Goal: Navigation & Orientation: Find specific page/section

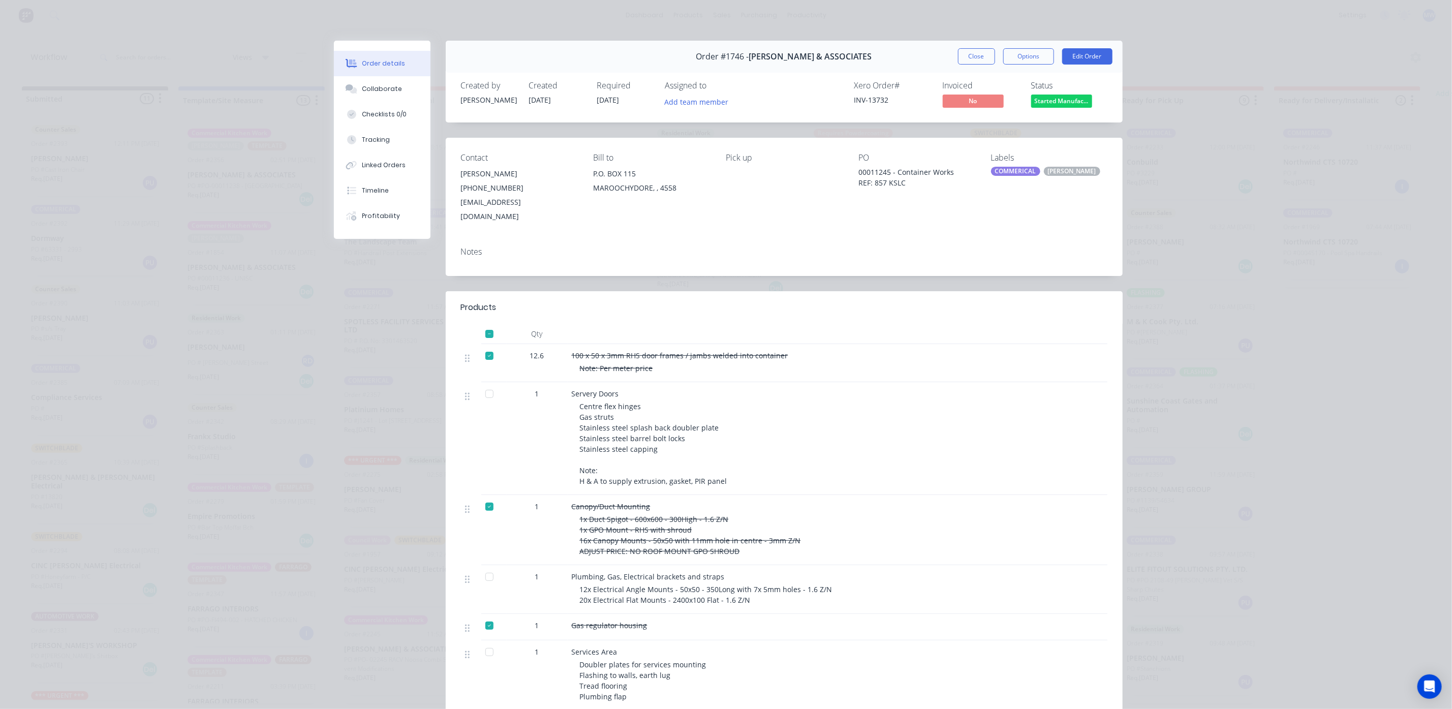
scroll to position [6, 0]
click at [973, 52] on button "Close" at bounding box center [976, 56] width 37 height 16
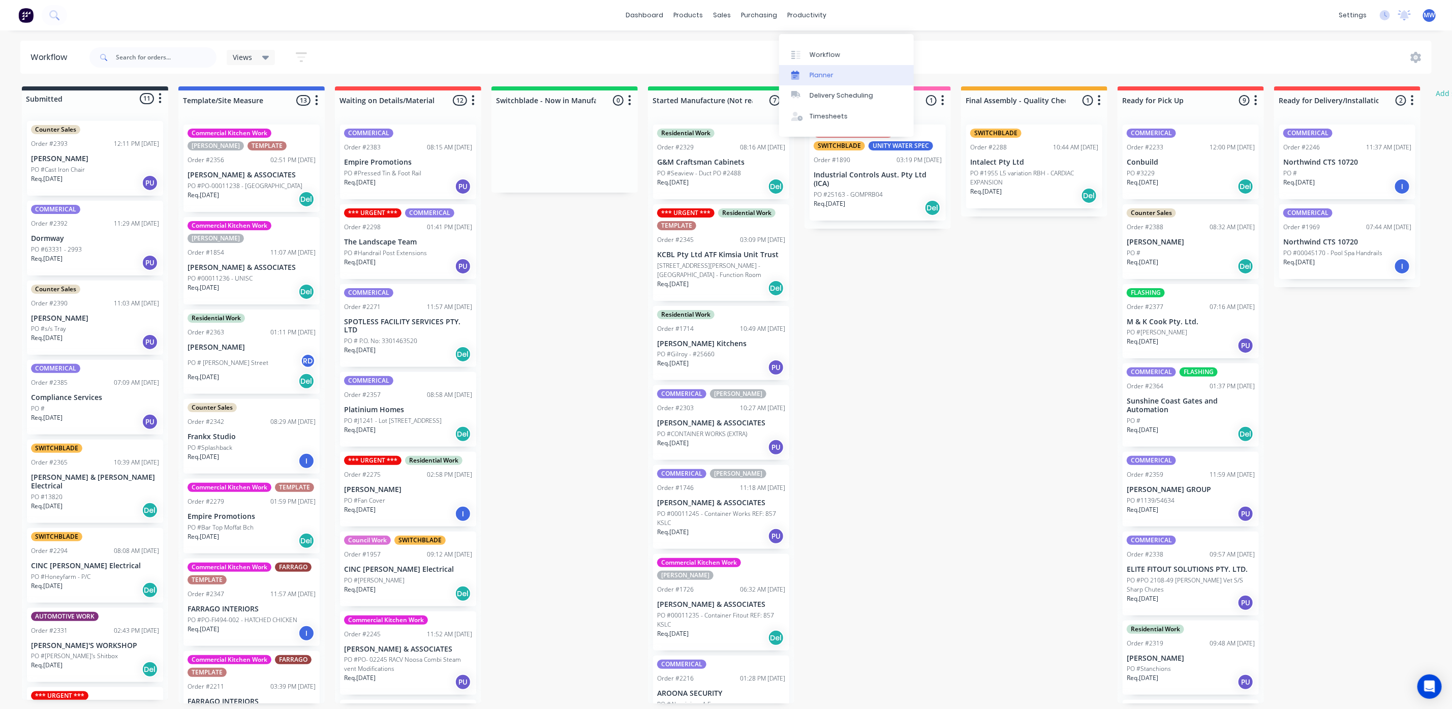
click at [828, 71] on div "Planner" at bounding box center [822, 75] width 24 height 9
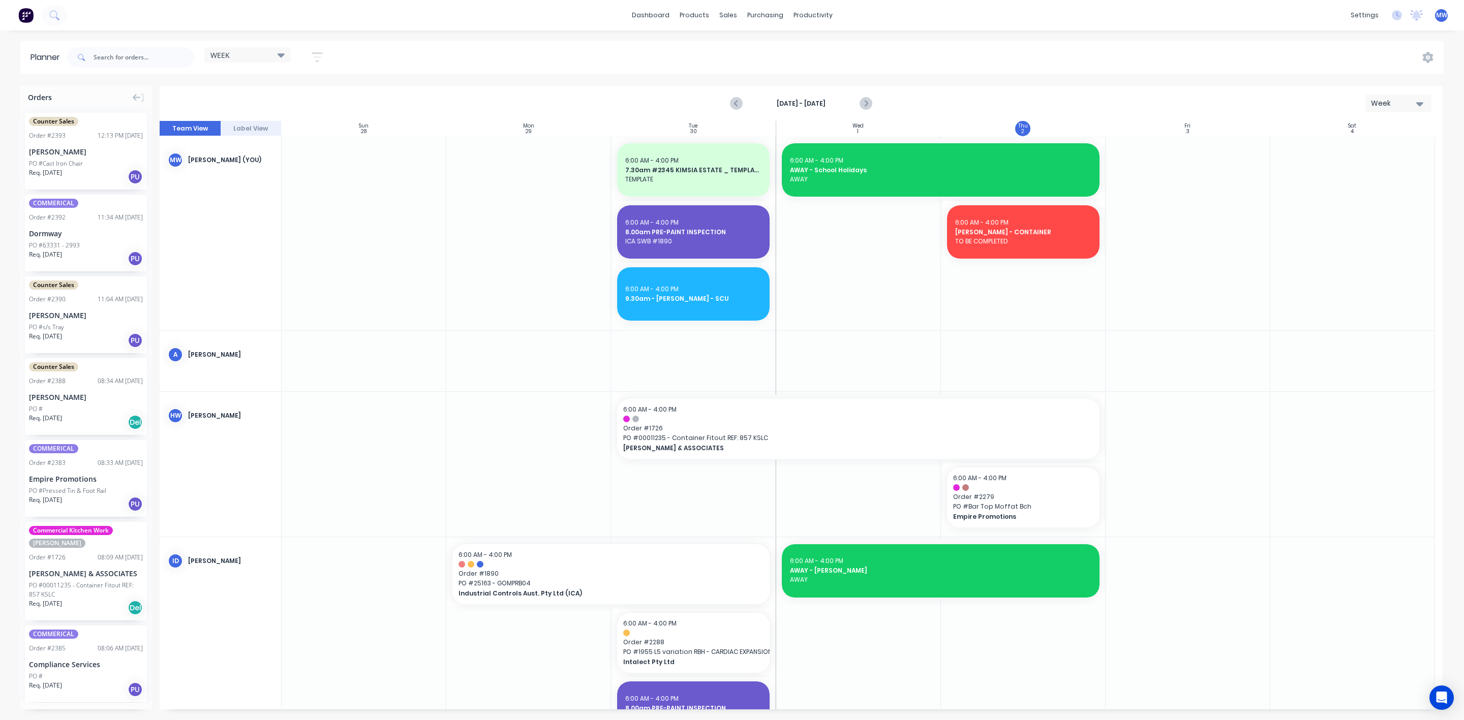
click at [285, 56] on icon at bounding box center [281, 54] width 7 height 11
click at [1412, 99] on div "Week" at bounding box center [1394, 103] width 47 height 11
click at [1363, 167] on div "Month" at bounding box center [1380, 171] width 101 height 20
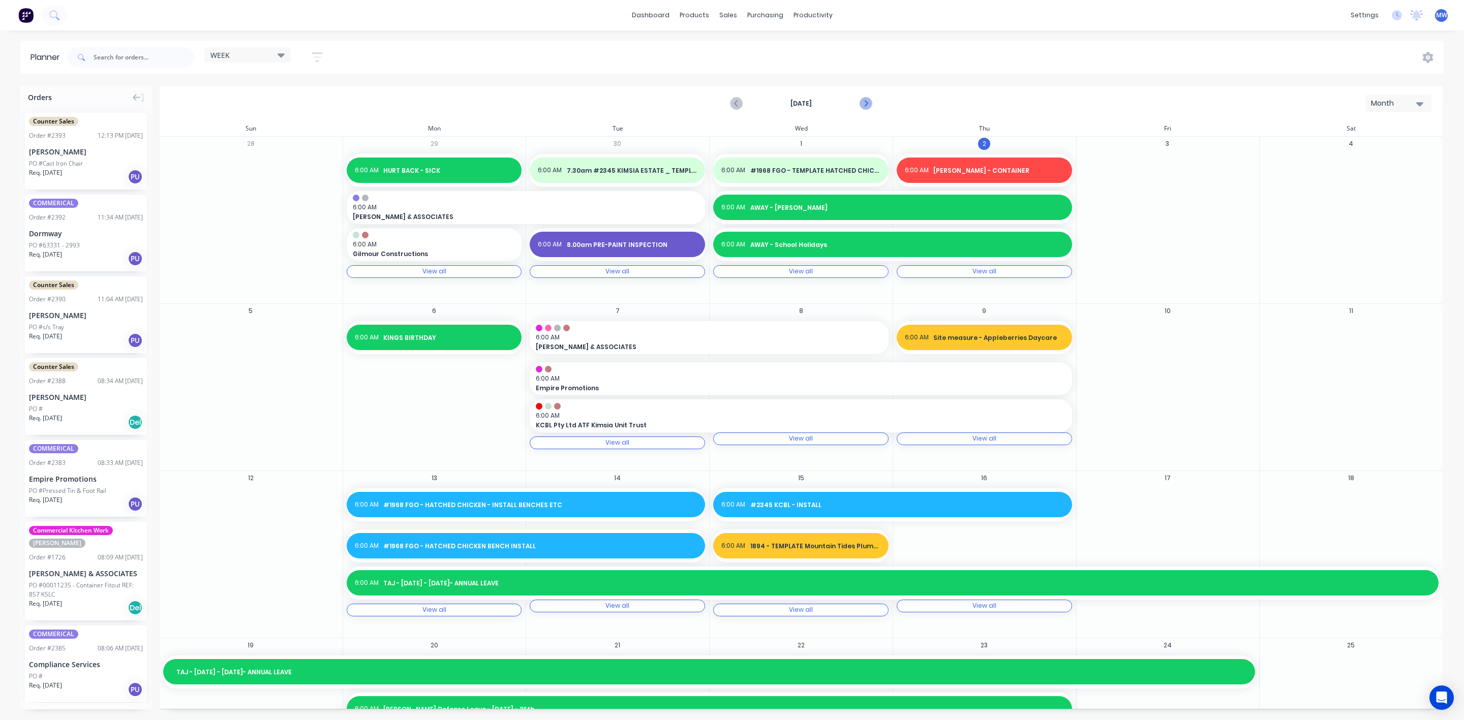
click at [863, 101] on icon "Next page" at bounding box center [865, 104] width 12 height 12
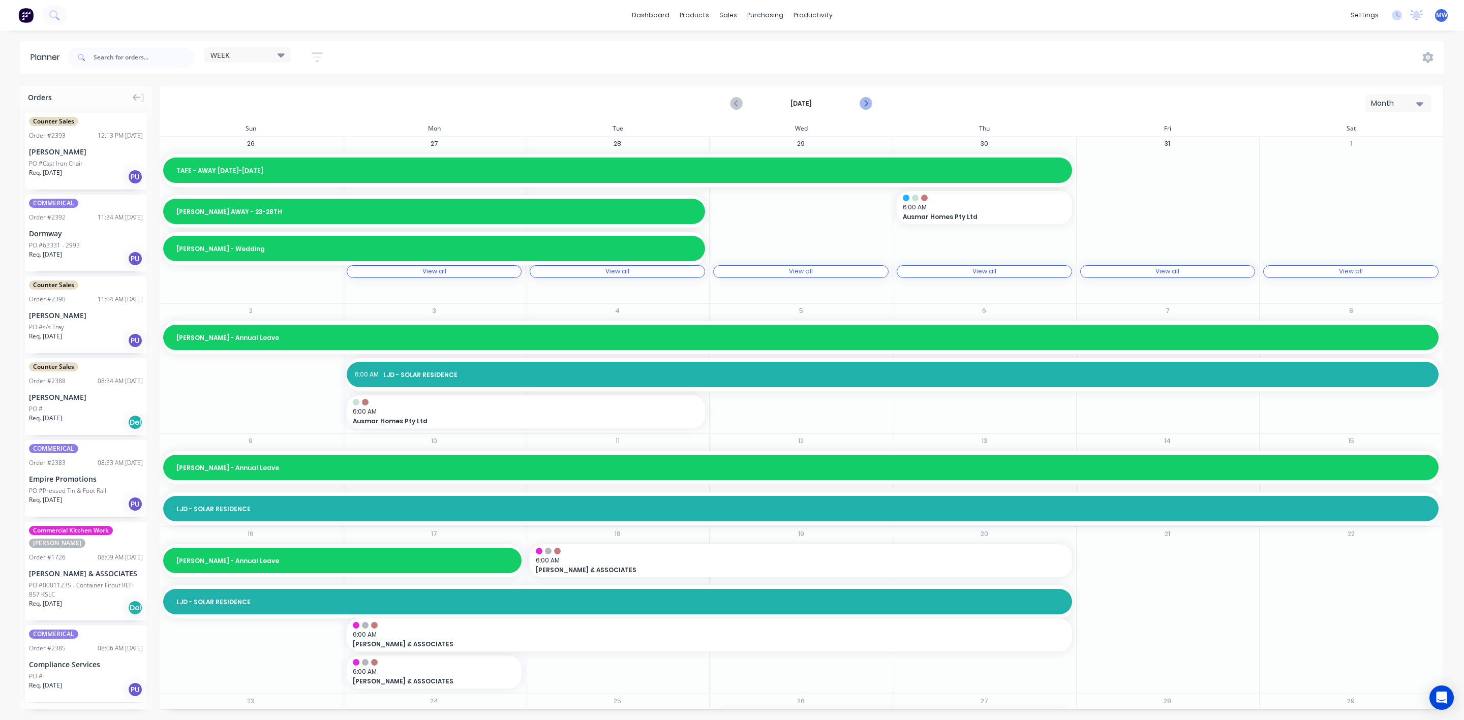
click at [863, 101] on icon "Next page" at bounding box center [865, 104] width 12 height 12
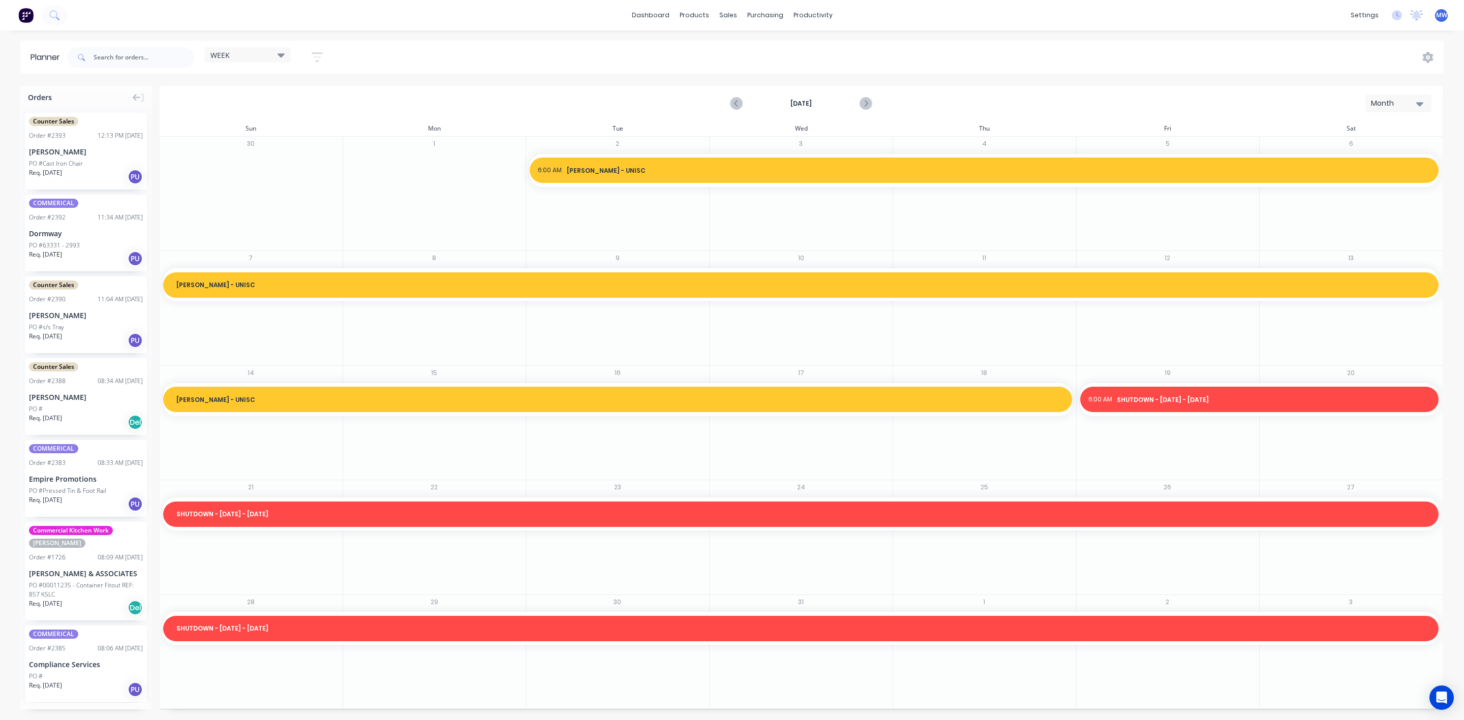
click at [1414, 101] on div "Month" at bounding box center [1394, 103] width 47 height 11
click at [1365, 150] on div "Week" at bounding box center [1380, 151] width 101 height 20
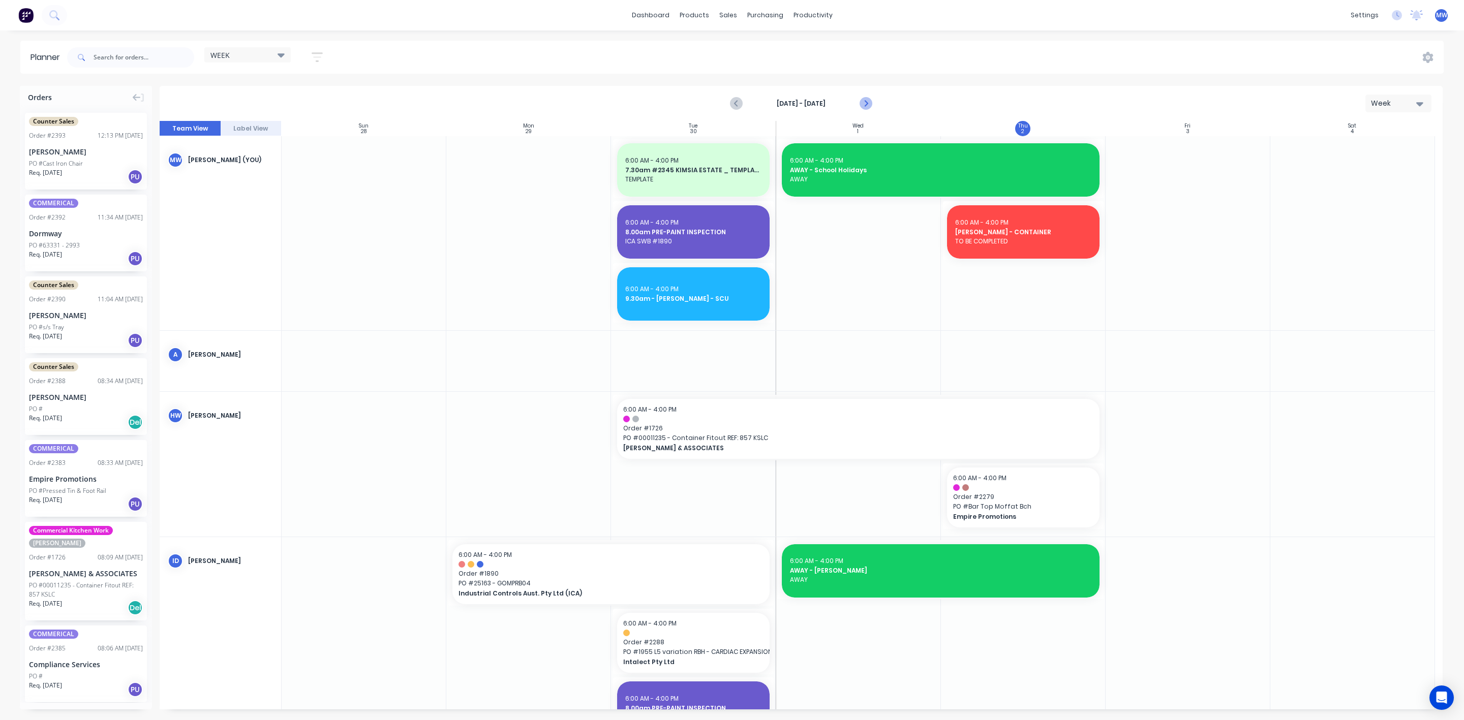
click at [863, 102] on icon "Next page" at bounding box center [865, 104] width 12 height 12
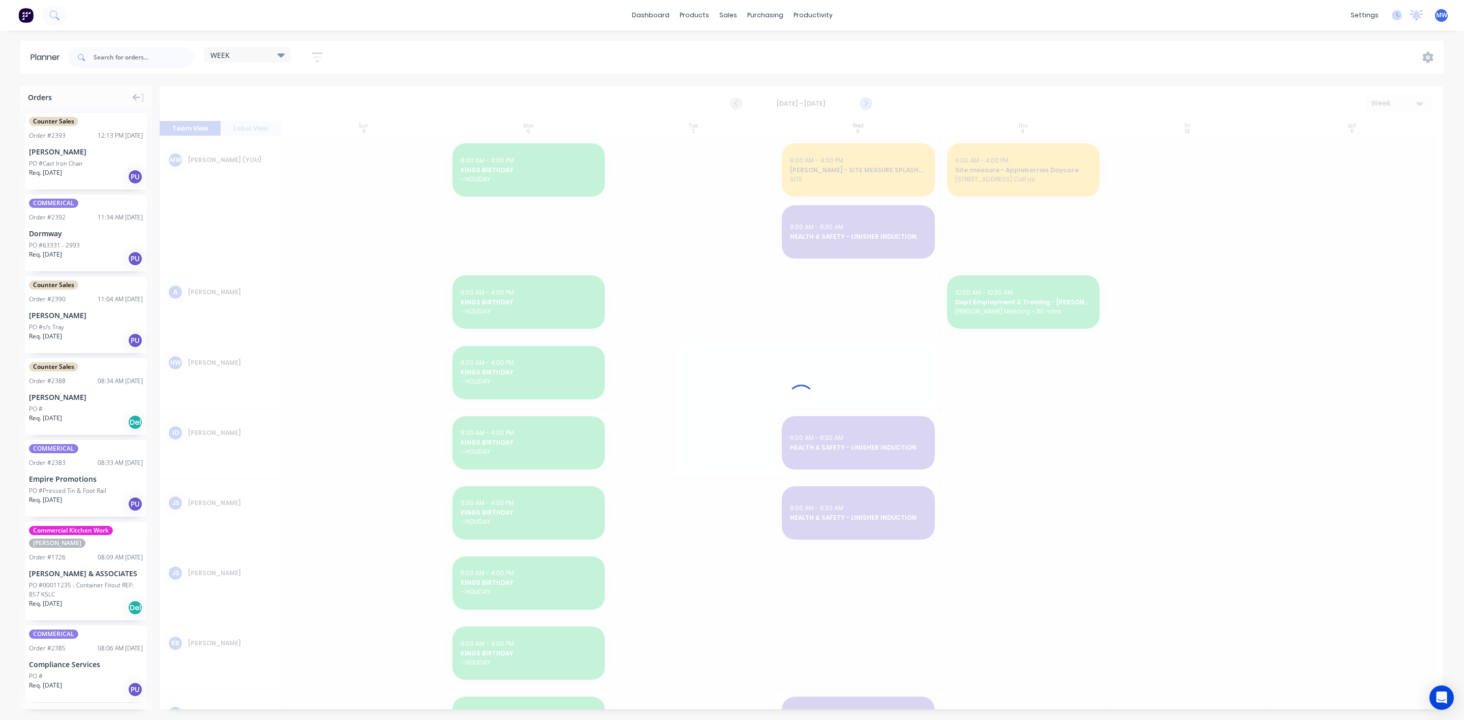
click at [863, 102] on div at bounding box center [801, 398] width 1283 height 624
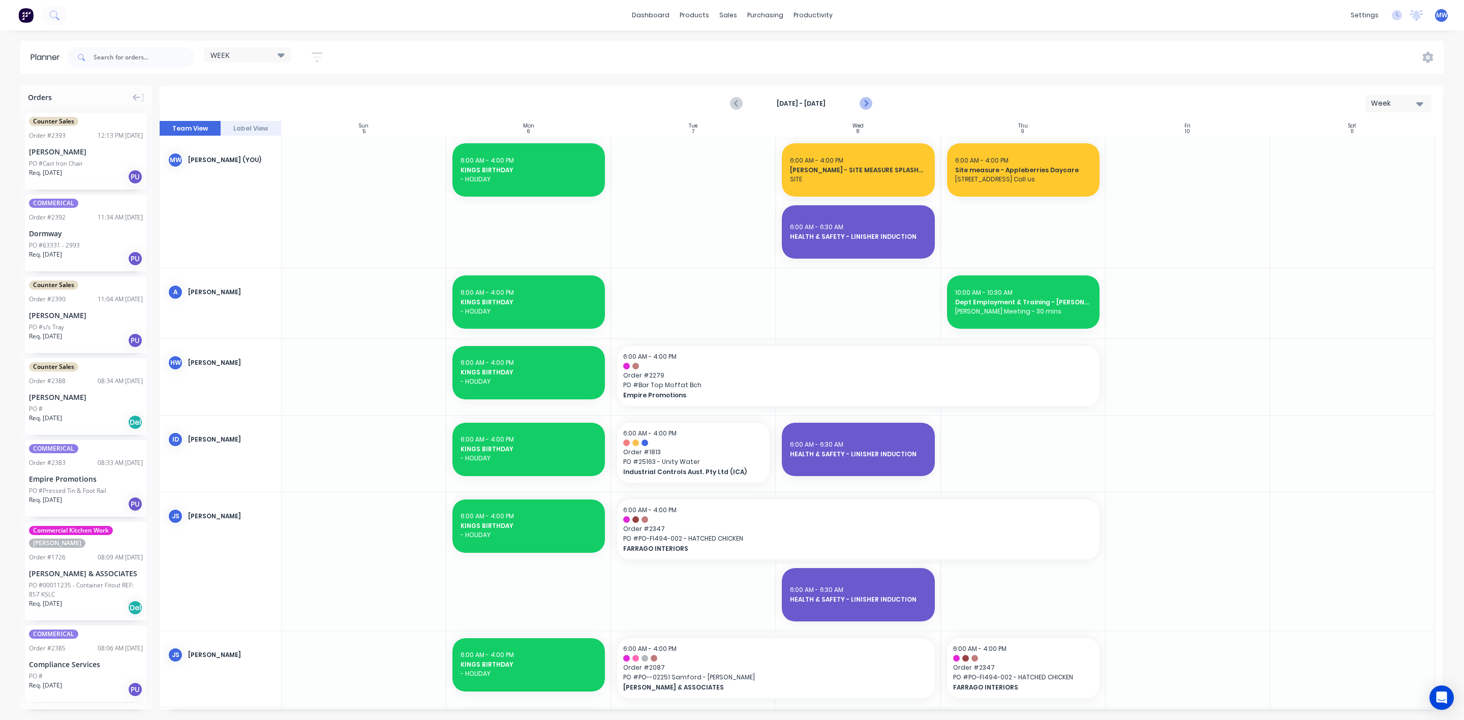
click at [865, 102] on icon "Next page" at bounding box center [865, 104] width 12 height 12
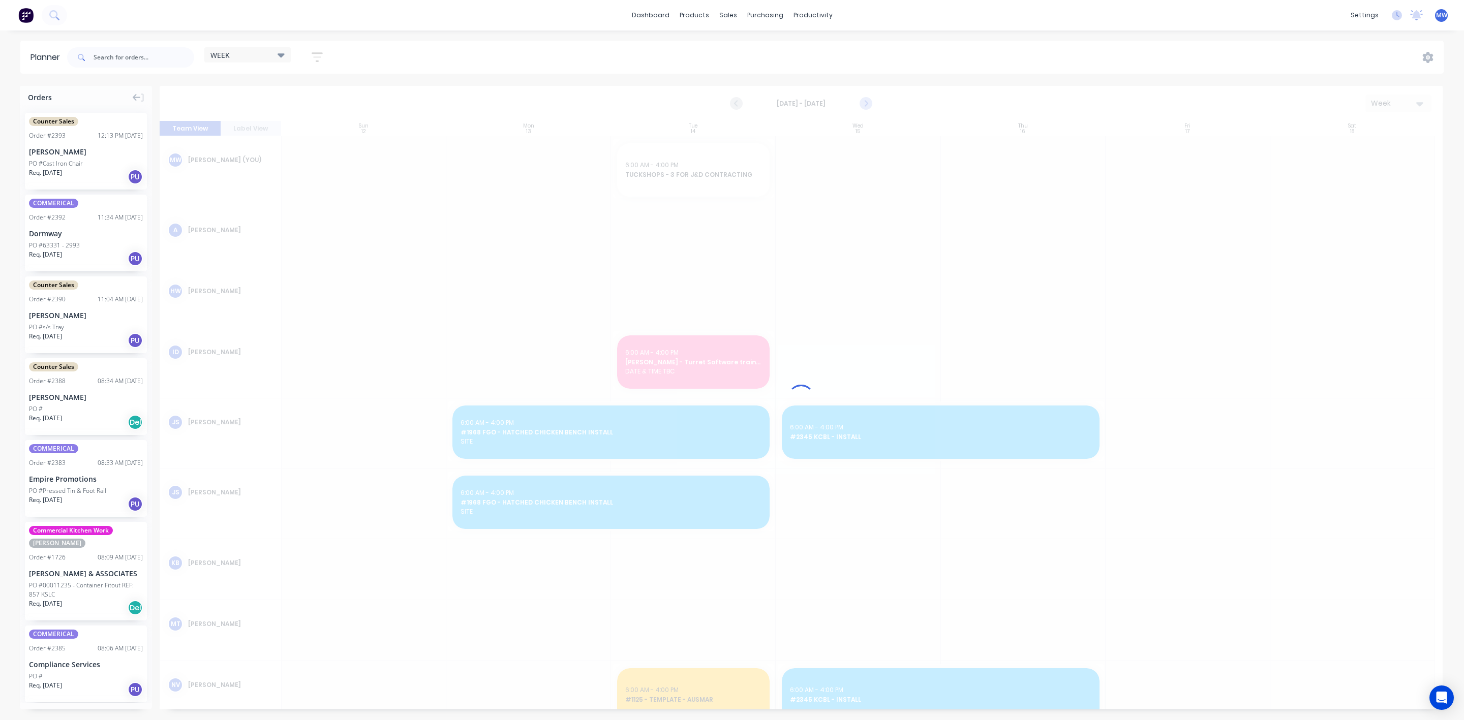
click at [865, 102] on div at bounding box center [801, 398] width 1283 height 624
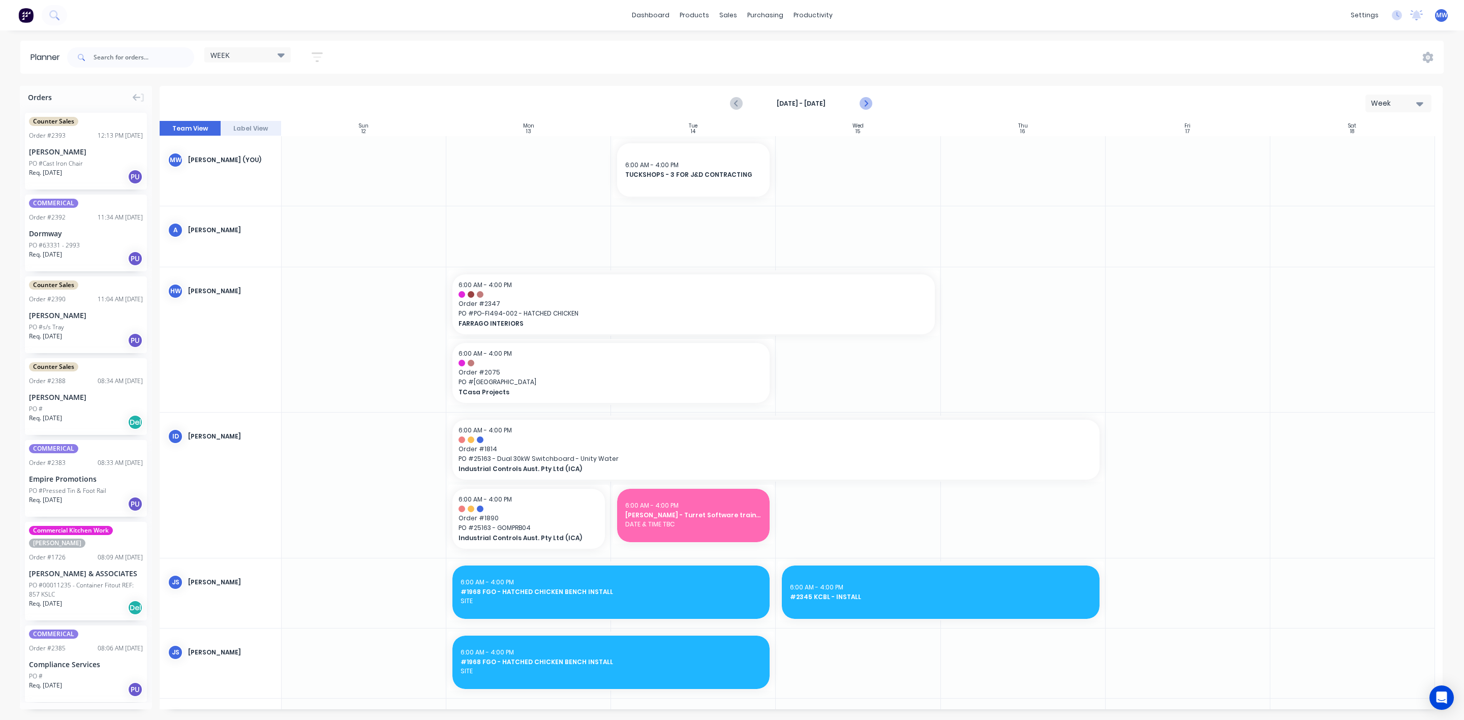
click at [865, 102] on icon "Next page" at bounding box center [865, 104] width 12 height 12
click at [865, 102] on div "Oct 12th - Oct 18th Week Team View Label View Sun 12 Sunday, October 12, 2025 M…" at bounding box center [801, 398] width 1283 height 624
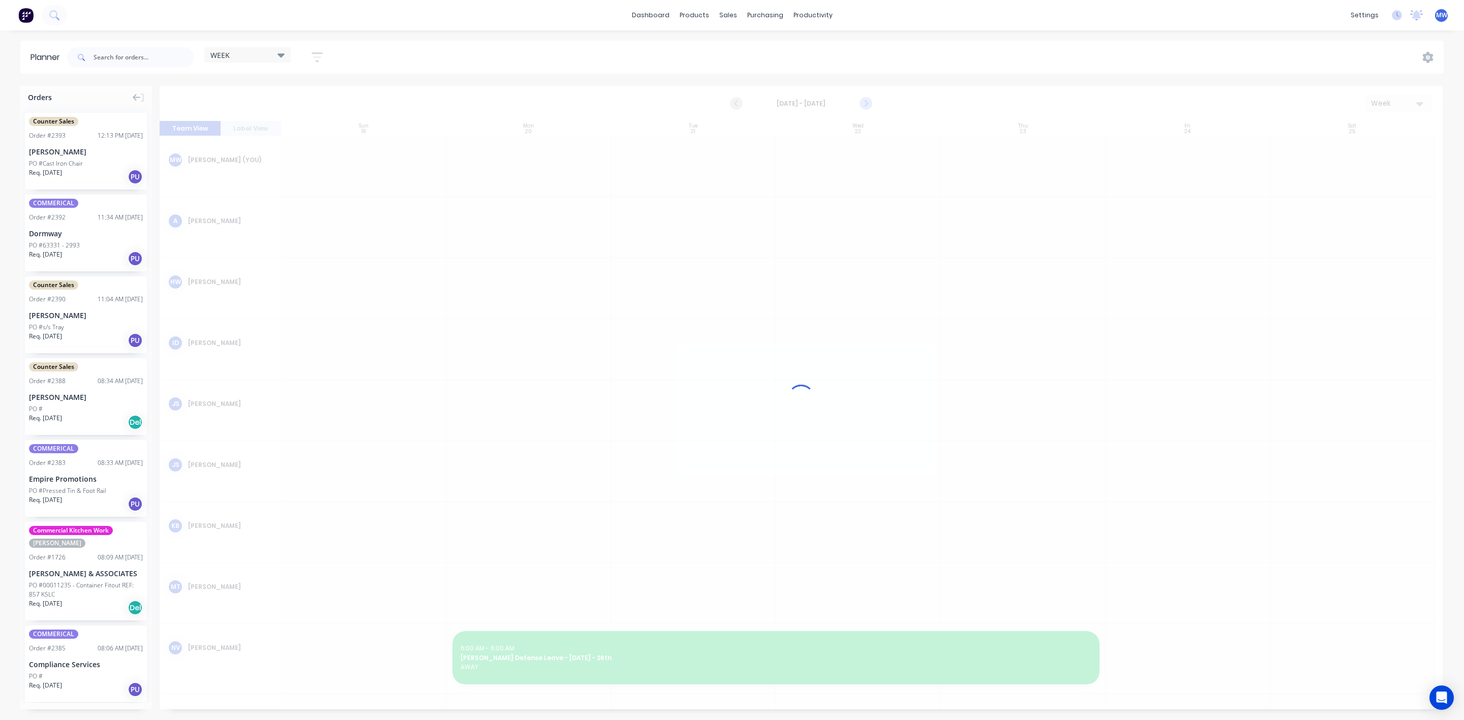
click at [865, 102] on div at bounding box center [801, 398] width 1283 height 624
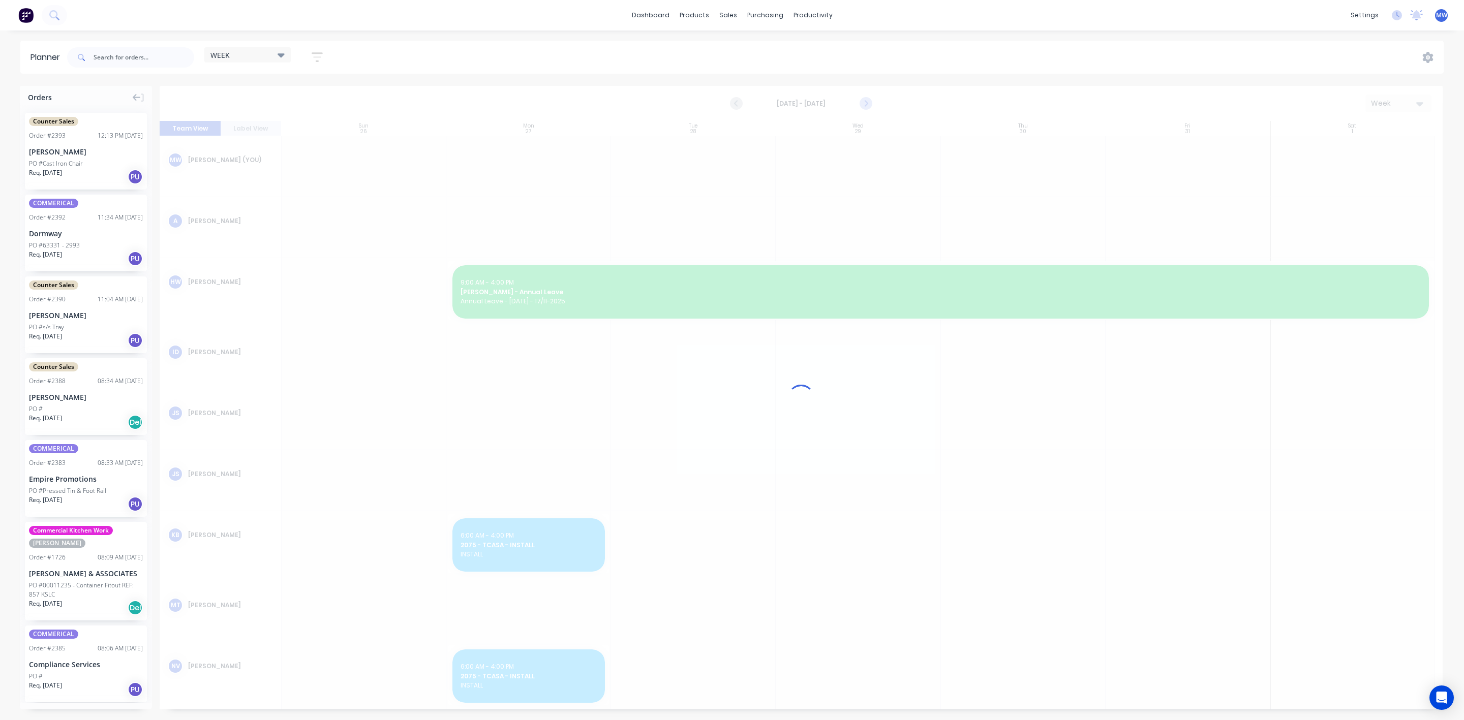
click at [865, 102] on div at bounding box center [801, 398] width 1283 height 624
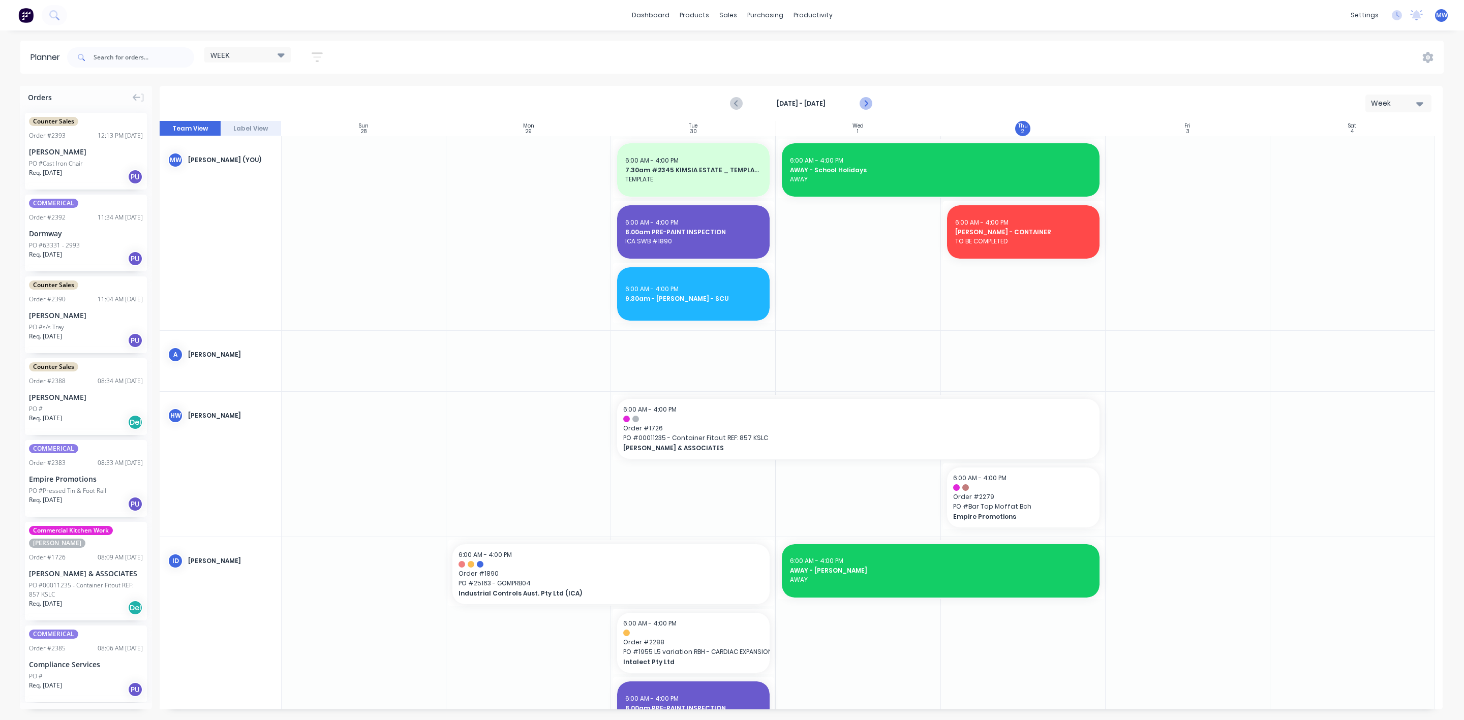
click at [866, 103] on icon "Next page" at bounding box center [865, 104] width 5 height 8
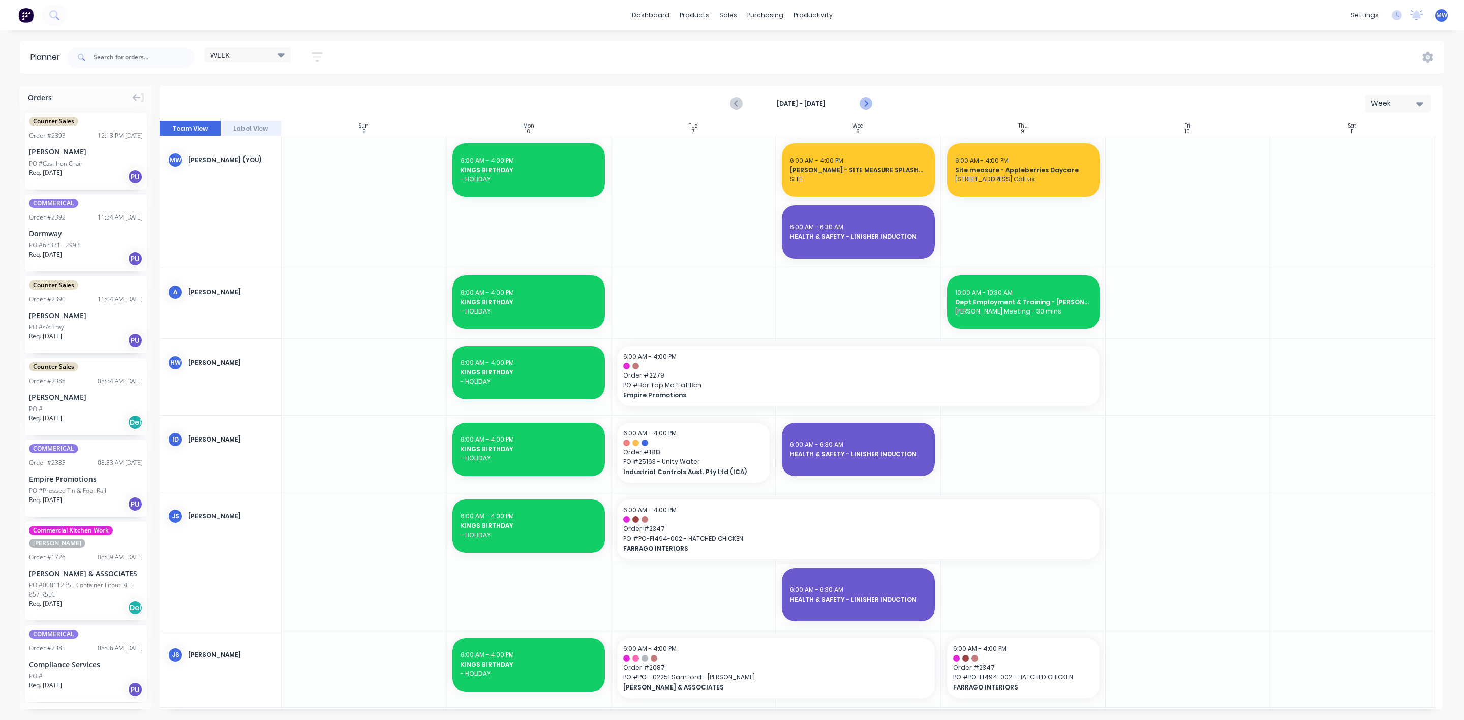
click at [866, 103] on icon "Next page" at bounding box center [865, 104] width 5 height 8
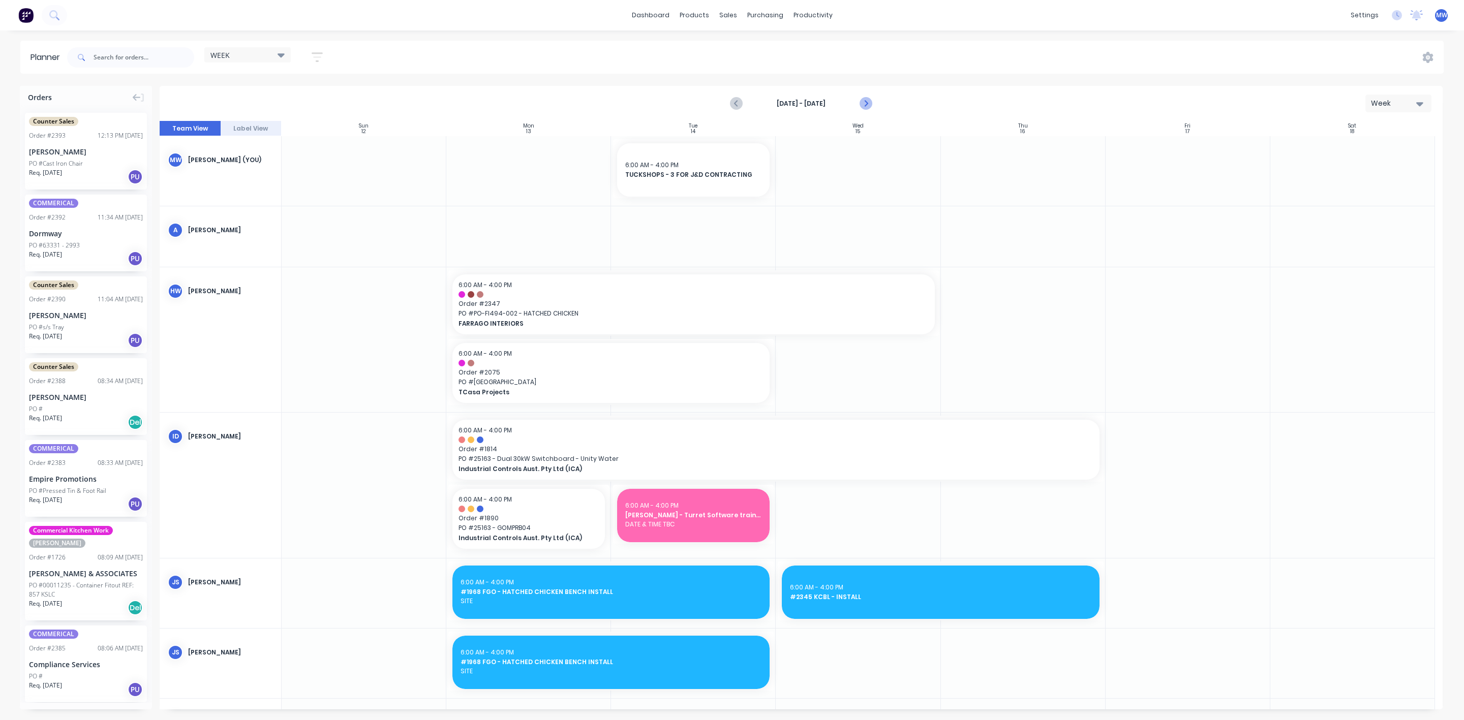
click at [866, 103] on icon "Next page" at bounding box center [865, 104] width 5 height 8
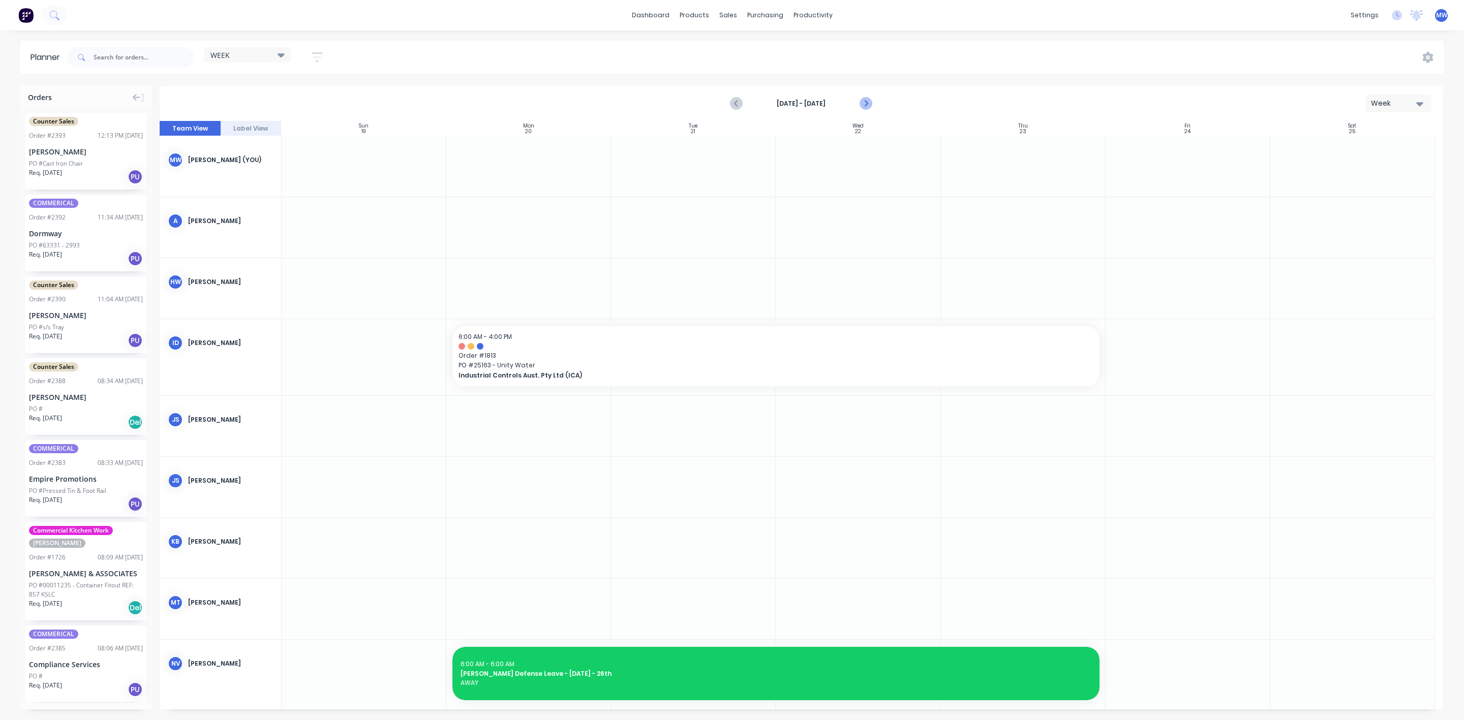
click at [866, 103] on icon "Next page" at bounding box center [865, 104] width 5 height 8
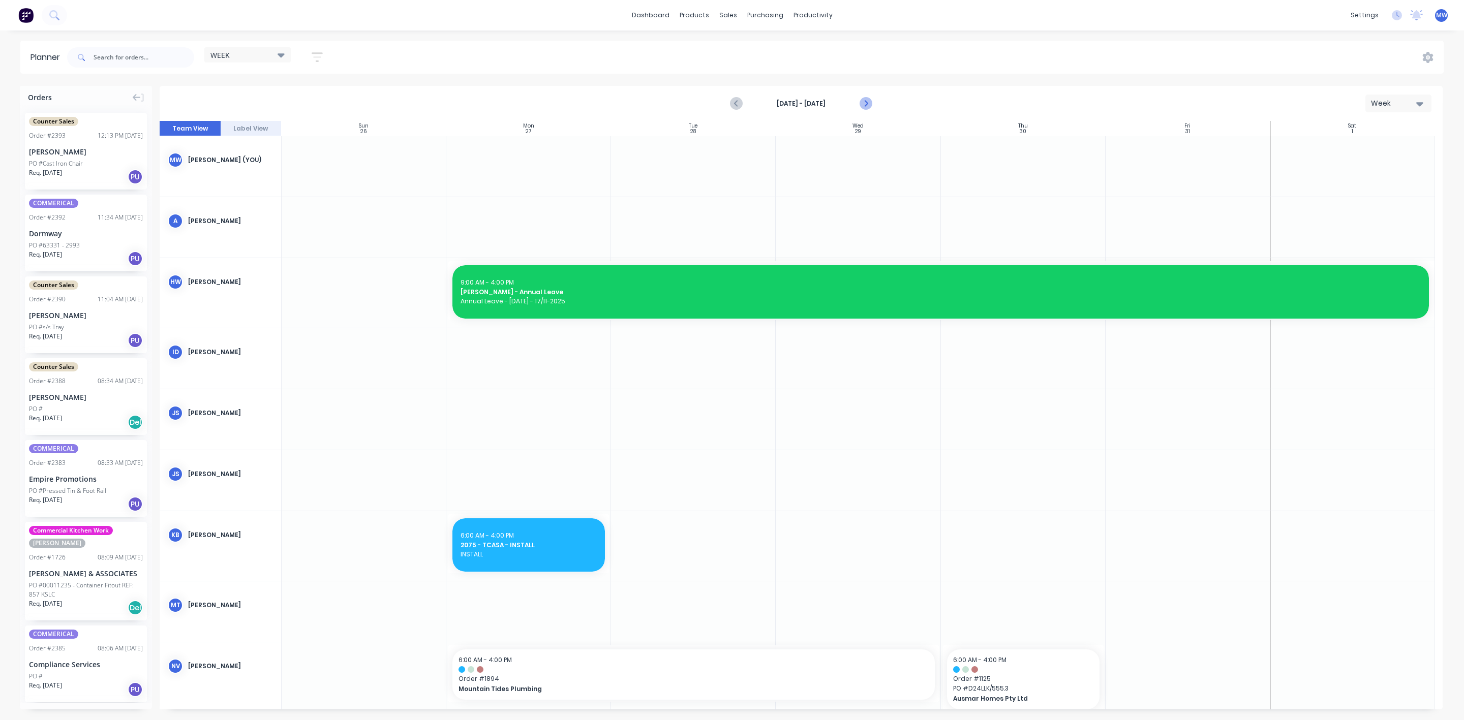
click at [866, 103] on icon "Next page" at bounding box center [865, 104] width 5 height 8
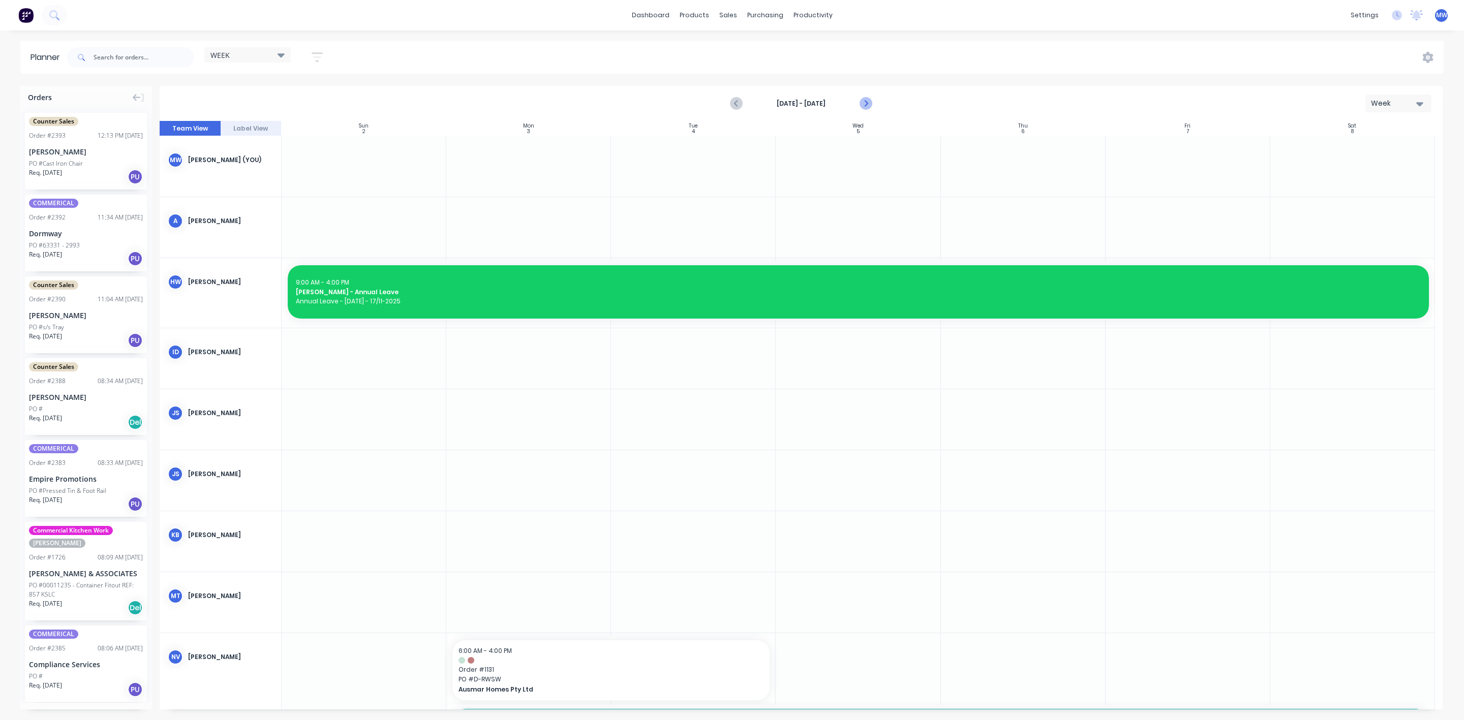
click at [866, 103] on icon "Next page" at bounding box center [865, 104] width 5 height 8
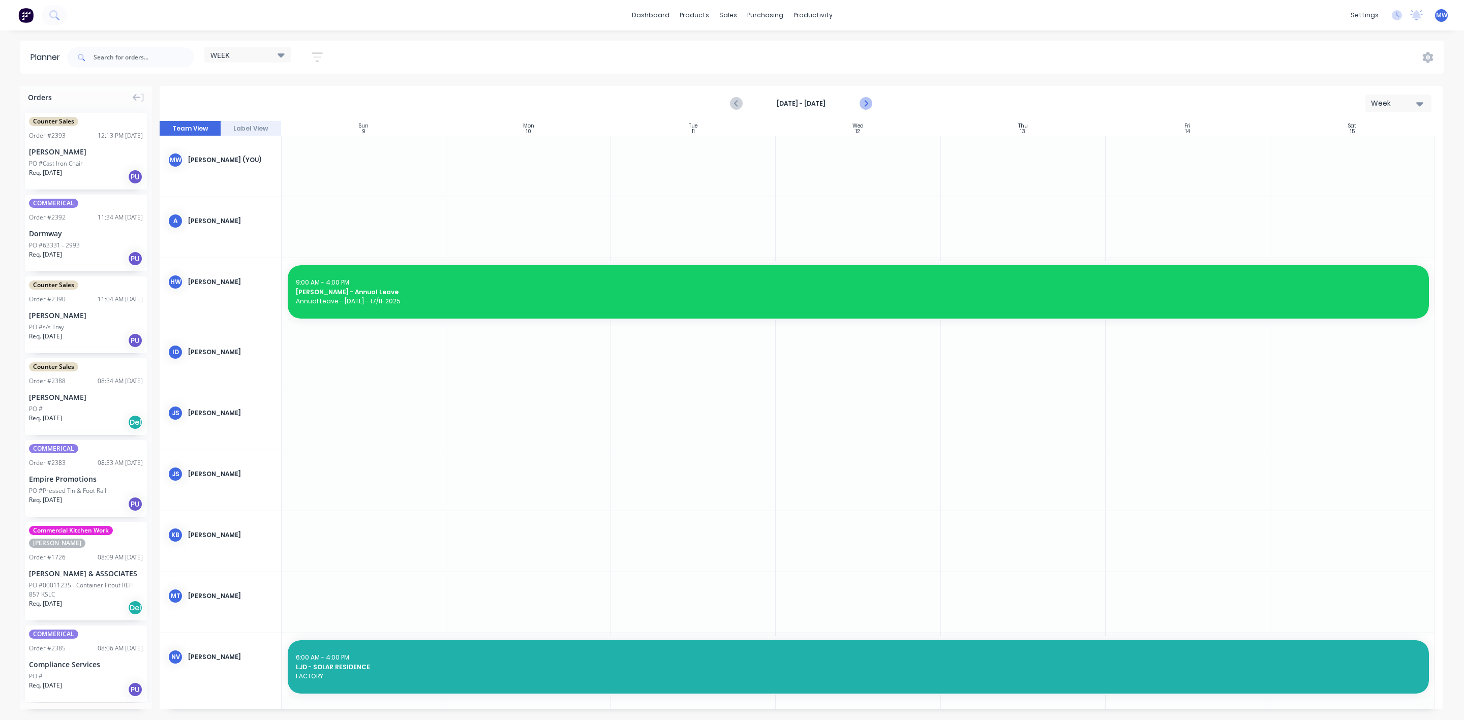
click at [866, 103] on icon "Next page" at bounding box center [865, 104] width 5 height 8
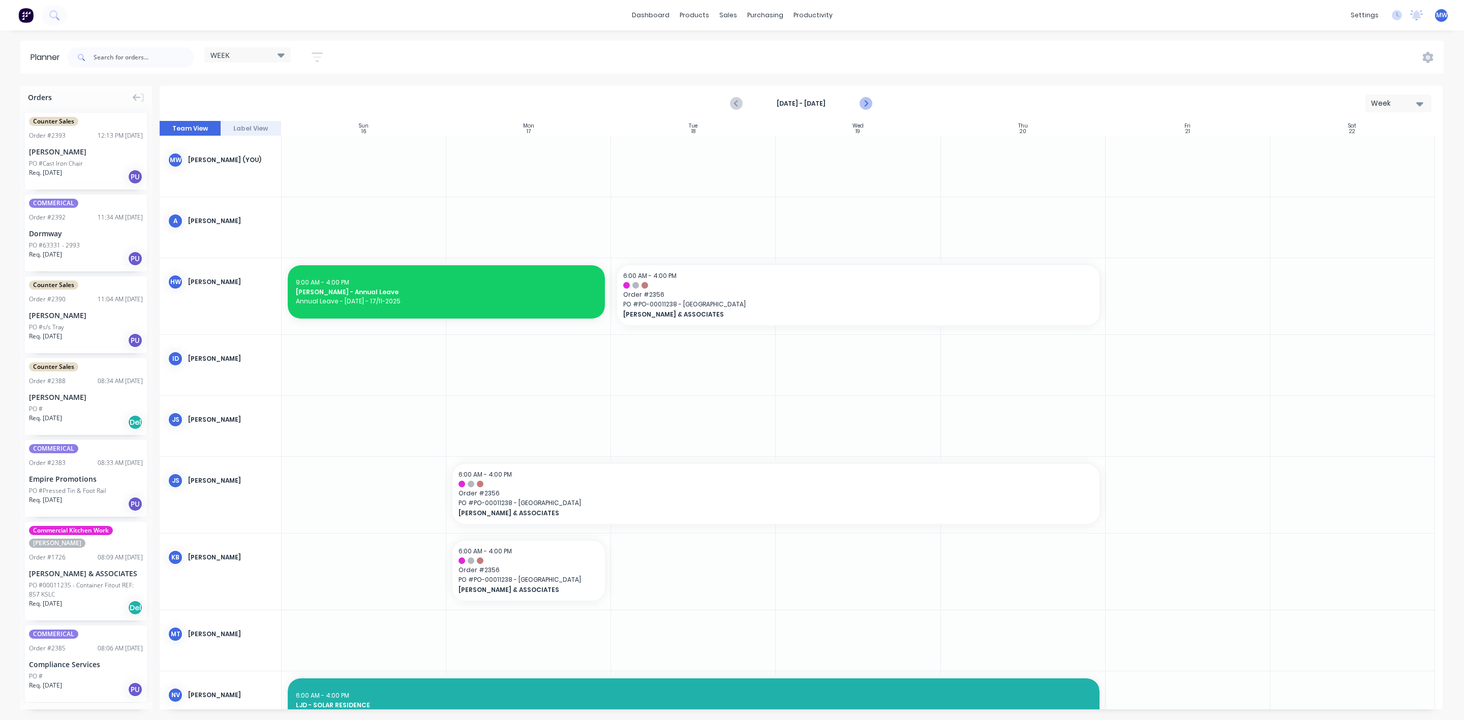
click at [866, 101] on icon "Next page" at bounding box center [865, 104] width 12 height 12
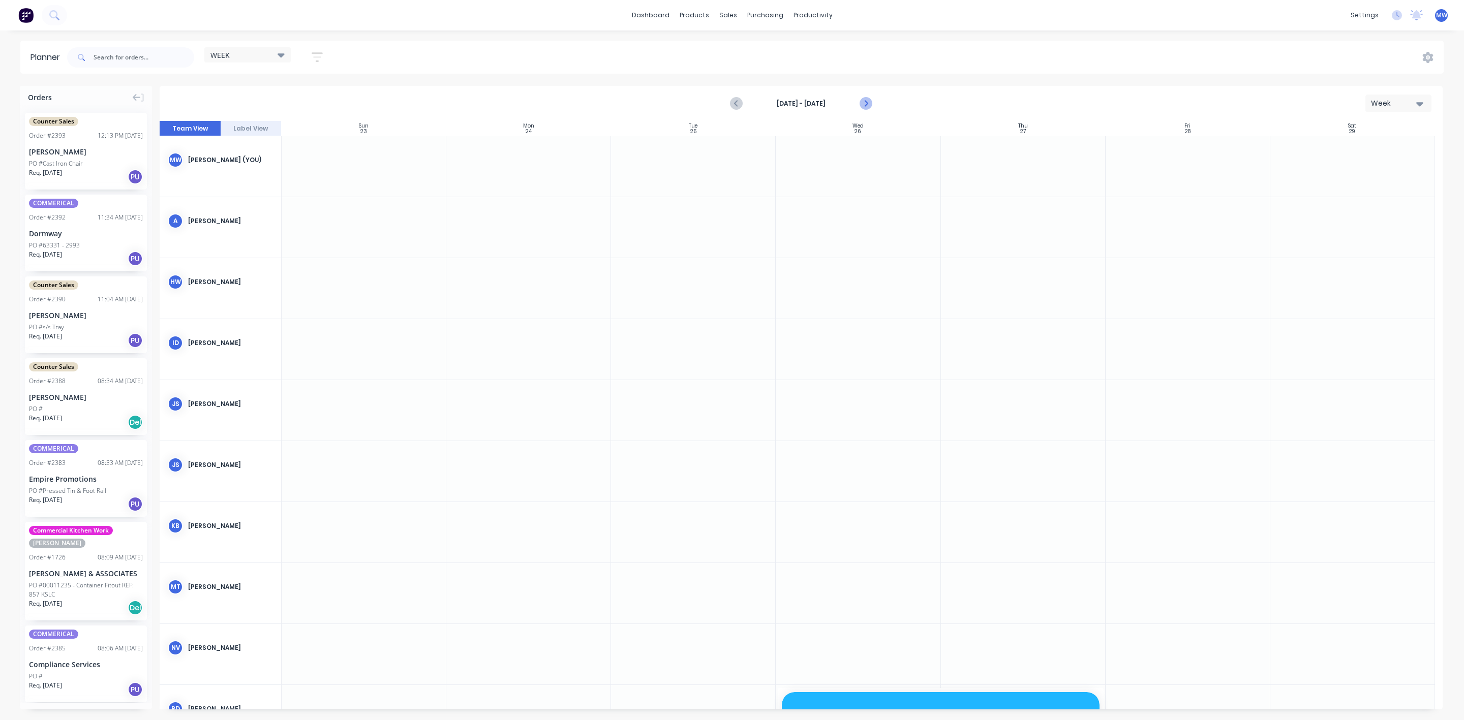
click at [866, 101] on icon "Next page" at bounding box center [865, 104] width 12 height 12
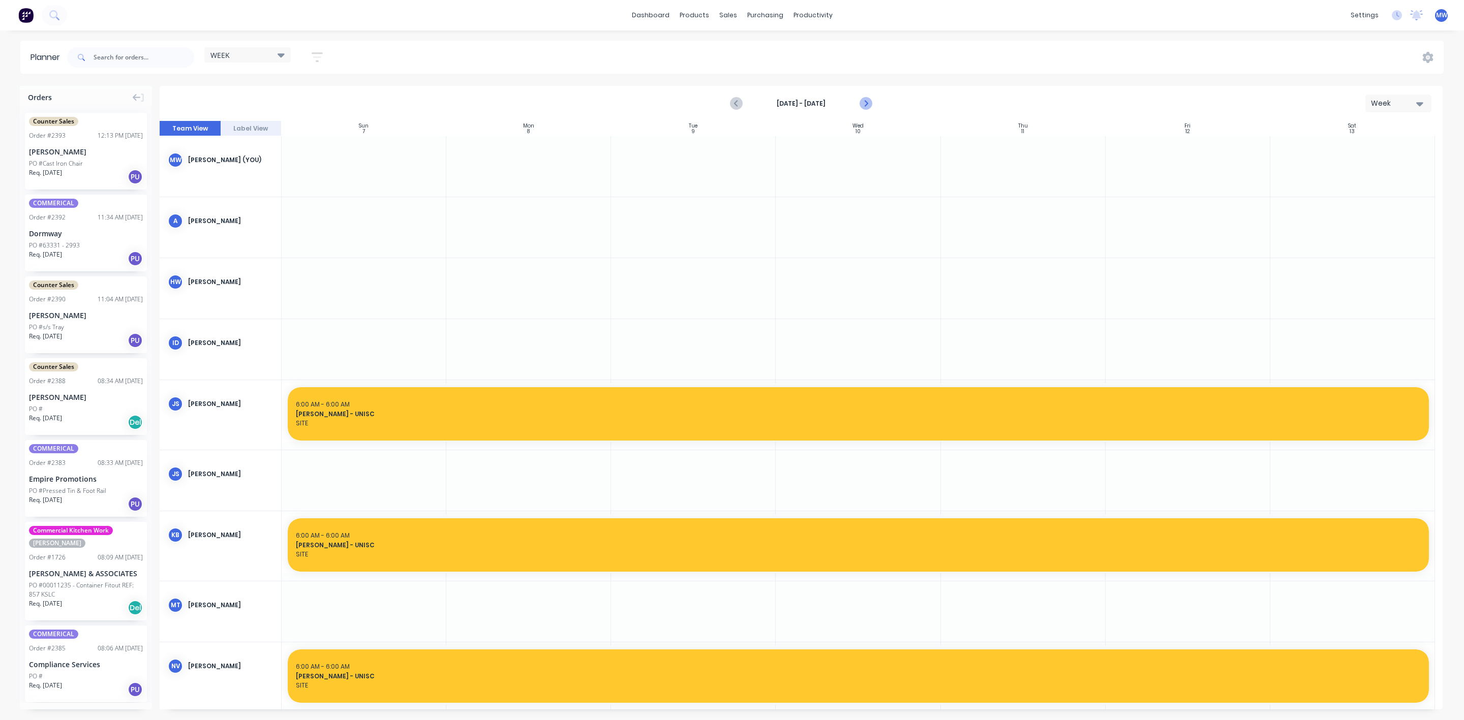
click at [866, 101] on icon "Next page" at bounding box center [865, 104] width 12 height 12
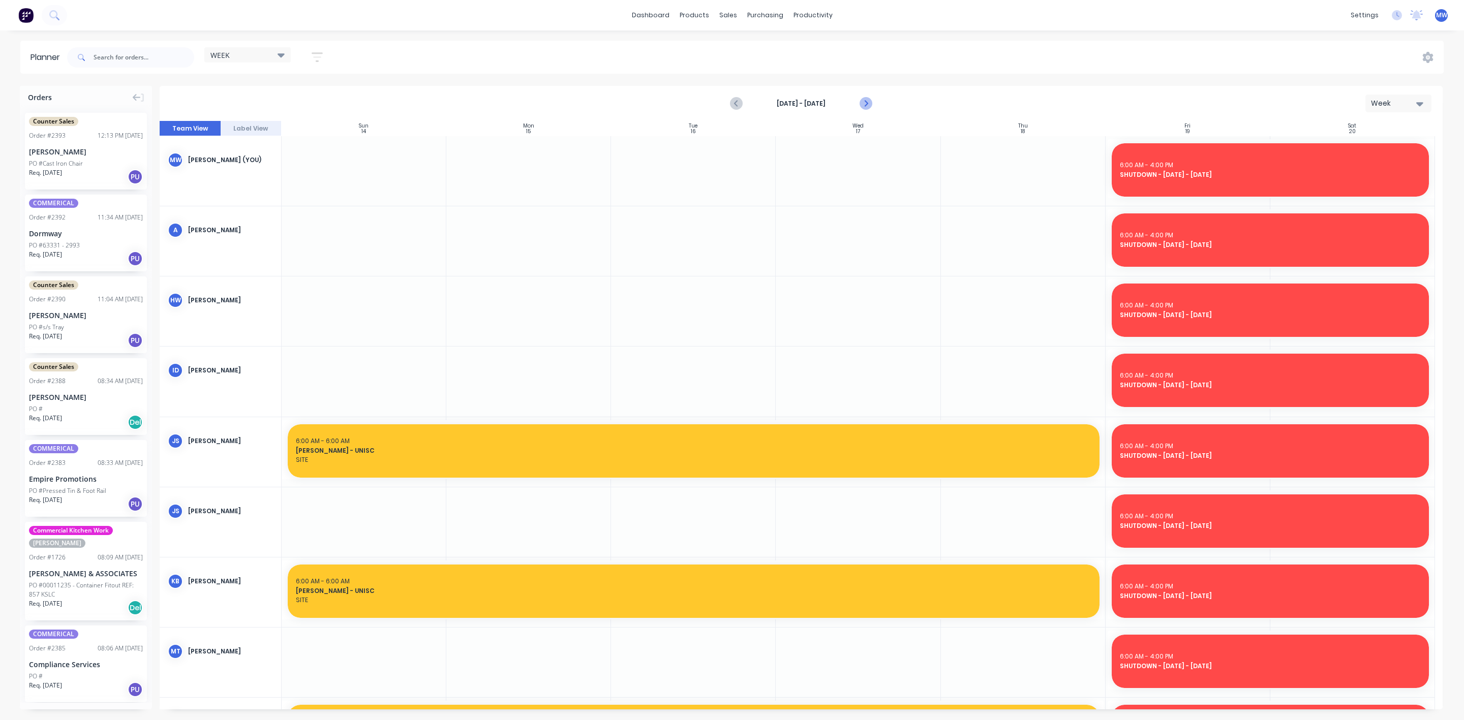
click at [866, 101] on icon "Next page" at bounding box center [865, 104] width 12 height 12
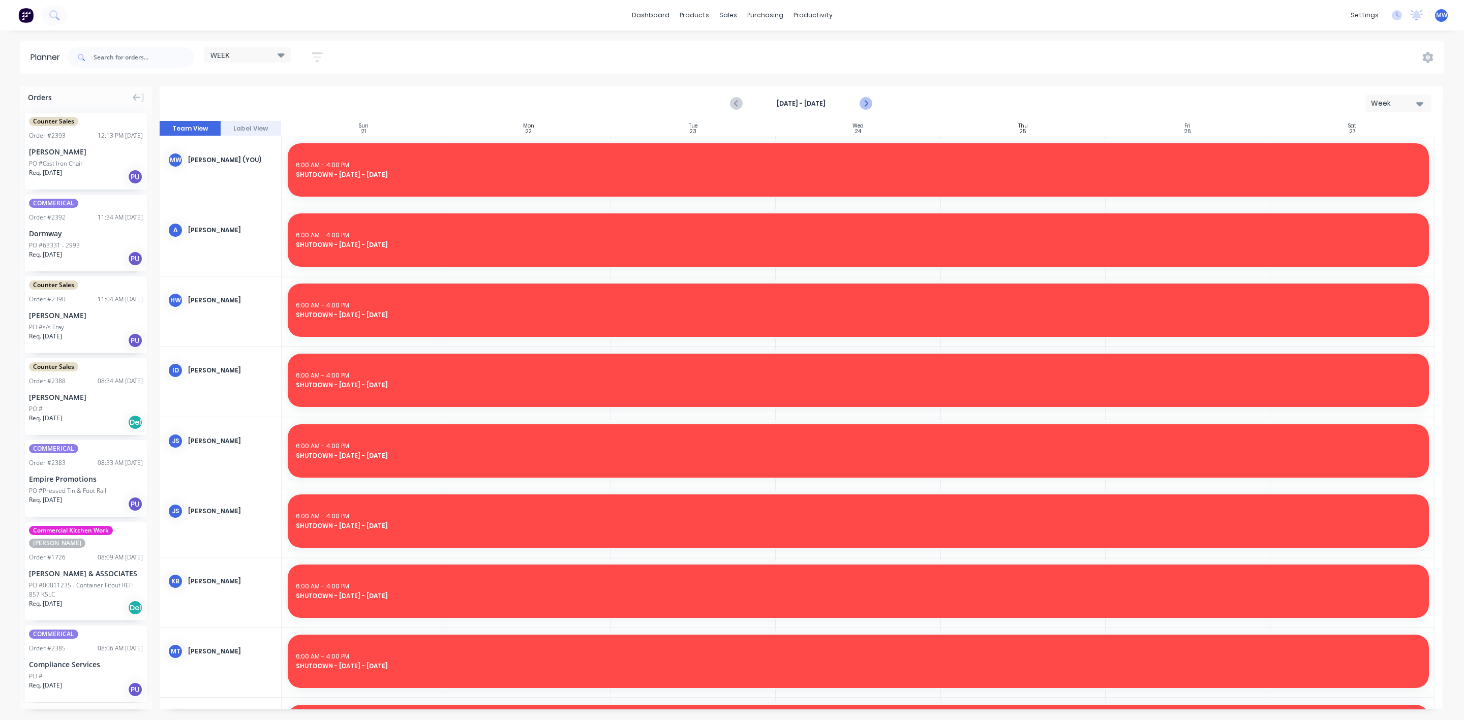
click at [865, 101] on icon "Next page" at bounding box center [865, 104] width 12 height 12
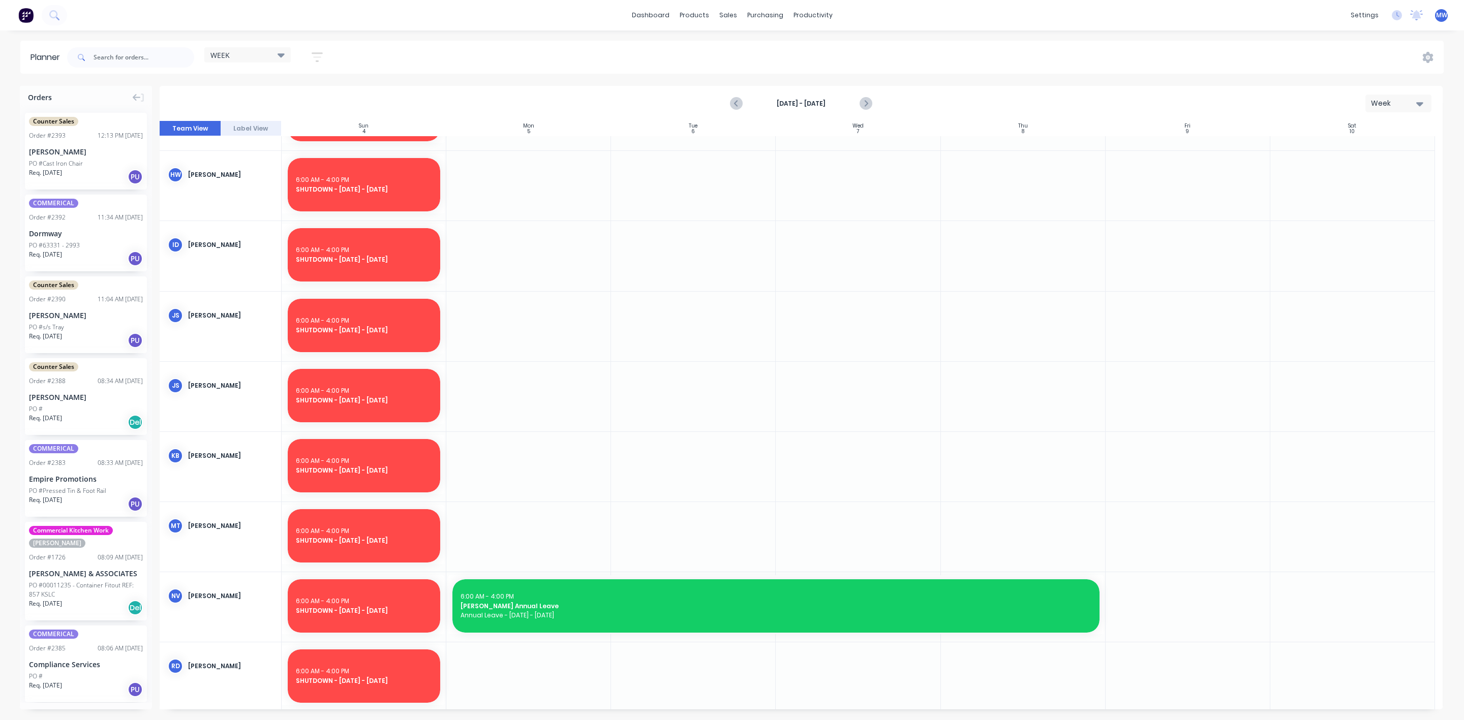
scroll to position [229, 0]
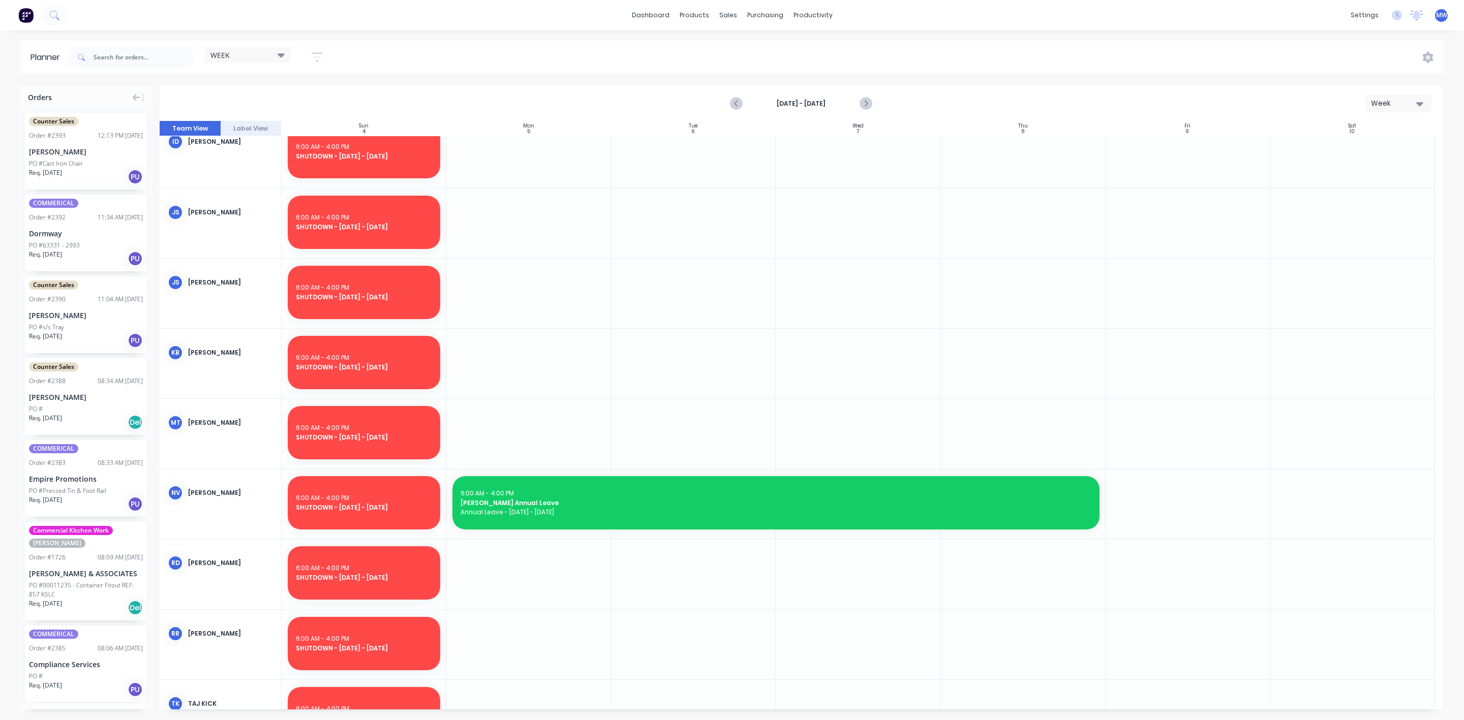
click at [1414, 98] on div "Week" at bounding box center [1394, 103] width 47 height 11
click at [1356, 165] on div "Month" at bounding box center [1380, 171] width 101 height 20
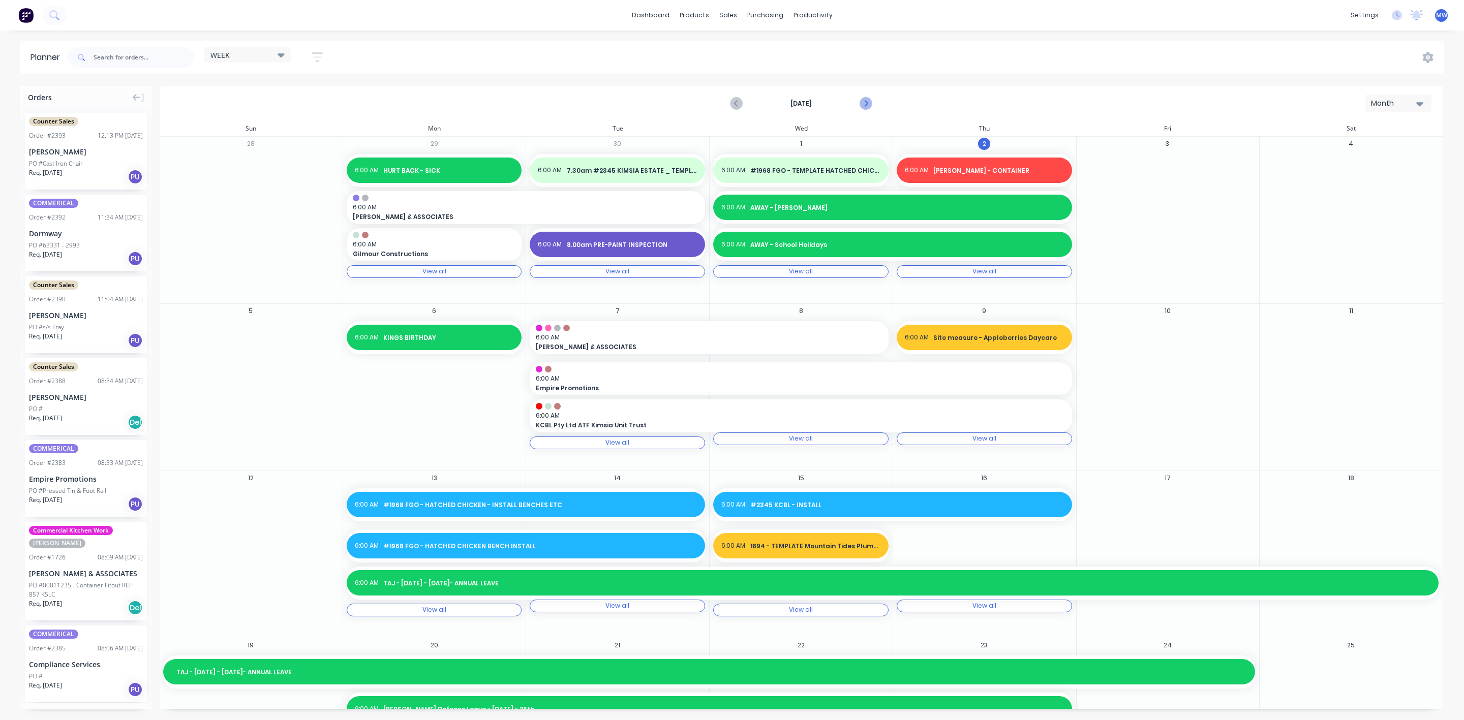
click at [868, 103] on icon "Next page" at bounding box center [865, 104] width 12 height 12
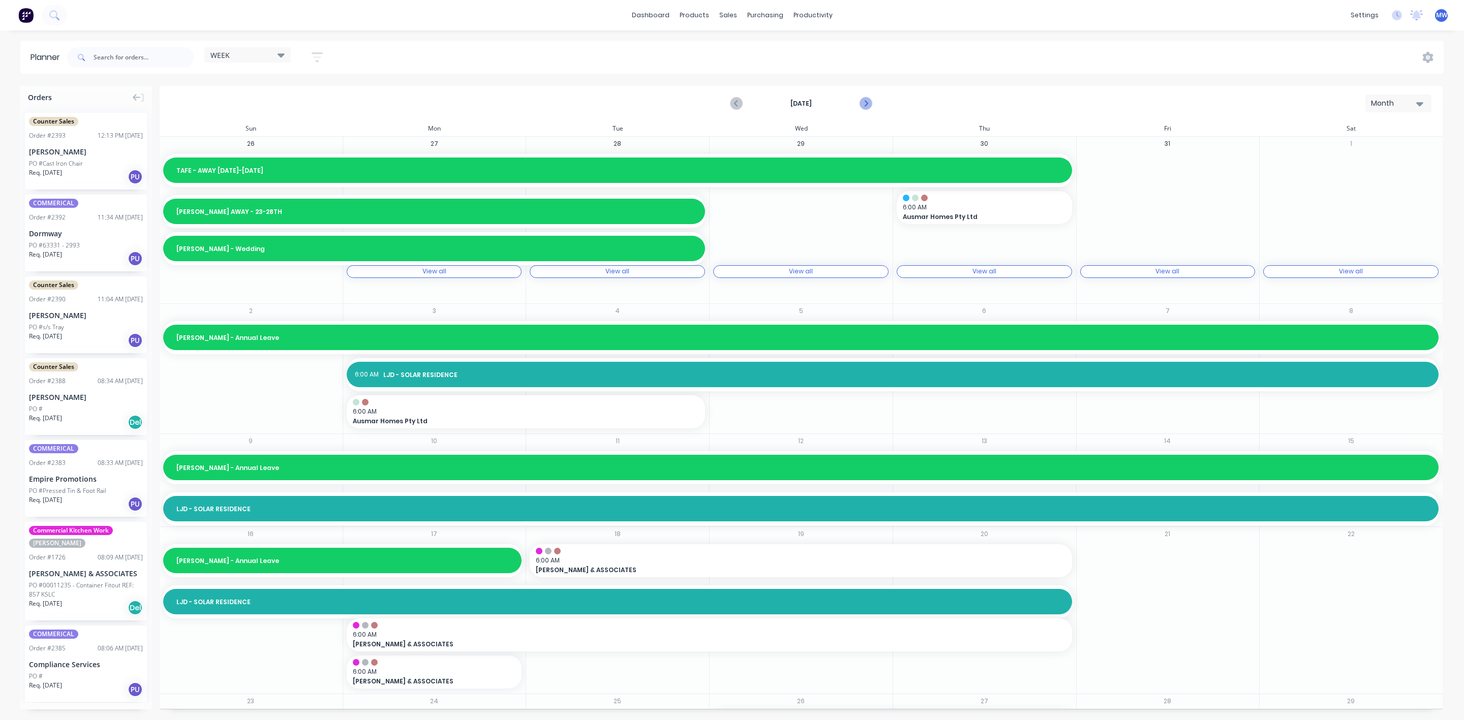
click at [868, 103] on icon "Next page" at bounding box center [865, 104] width 12 height 12
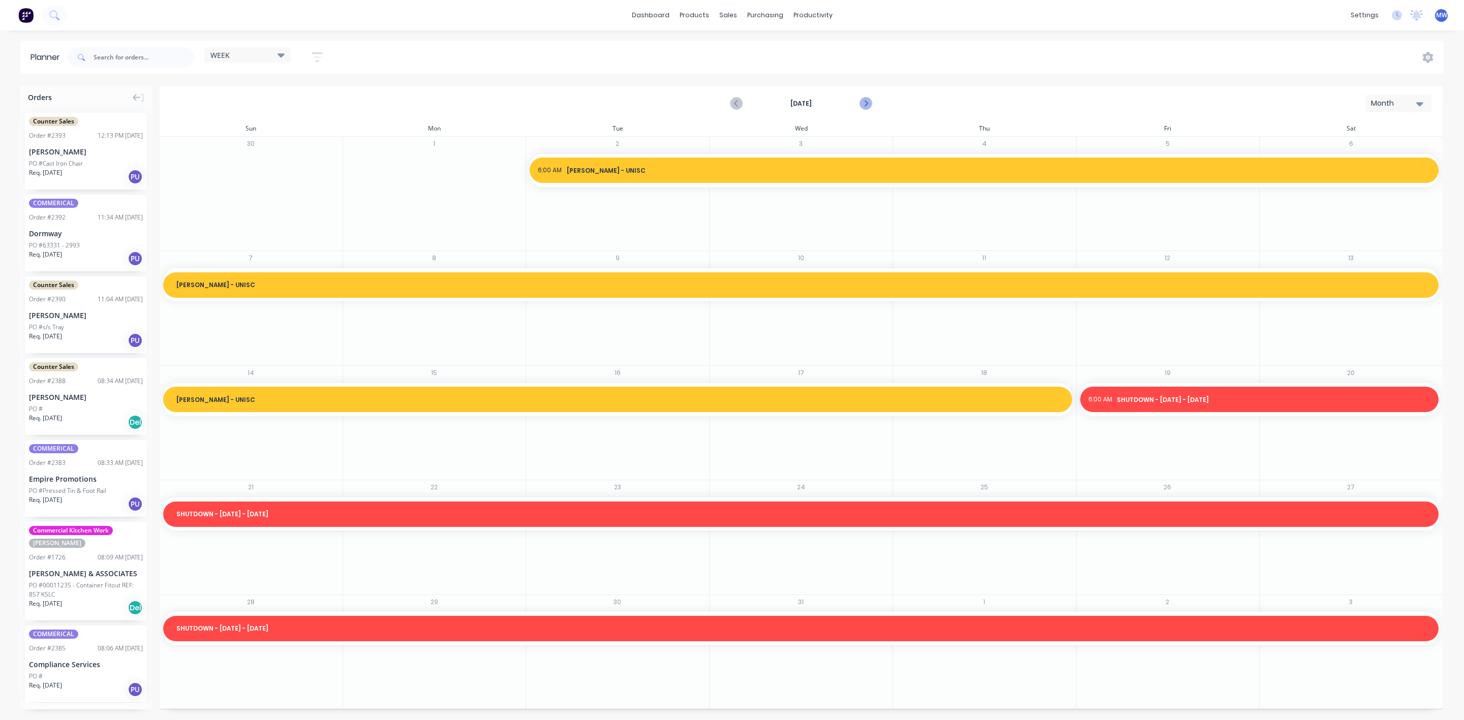
click at [868, 103] on icon "Next page" at bounding box center [865, 104] width 12 height 12
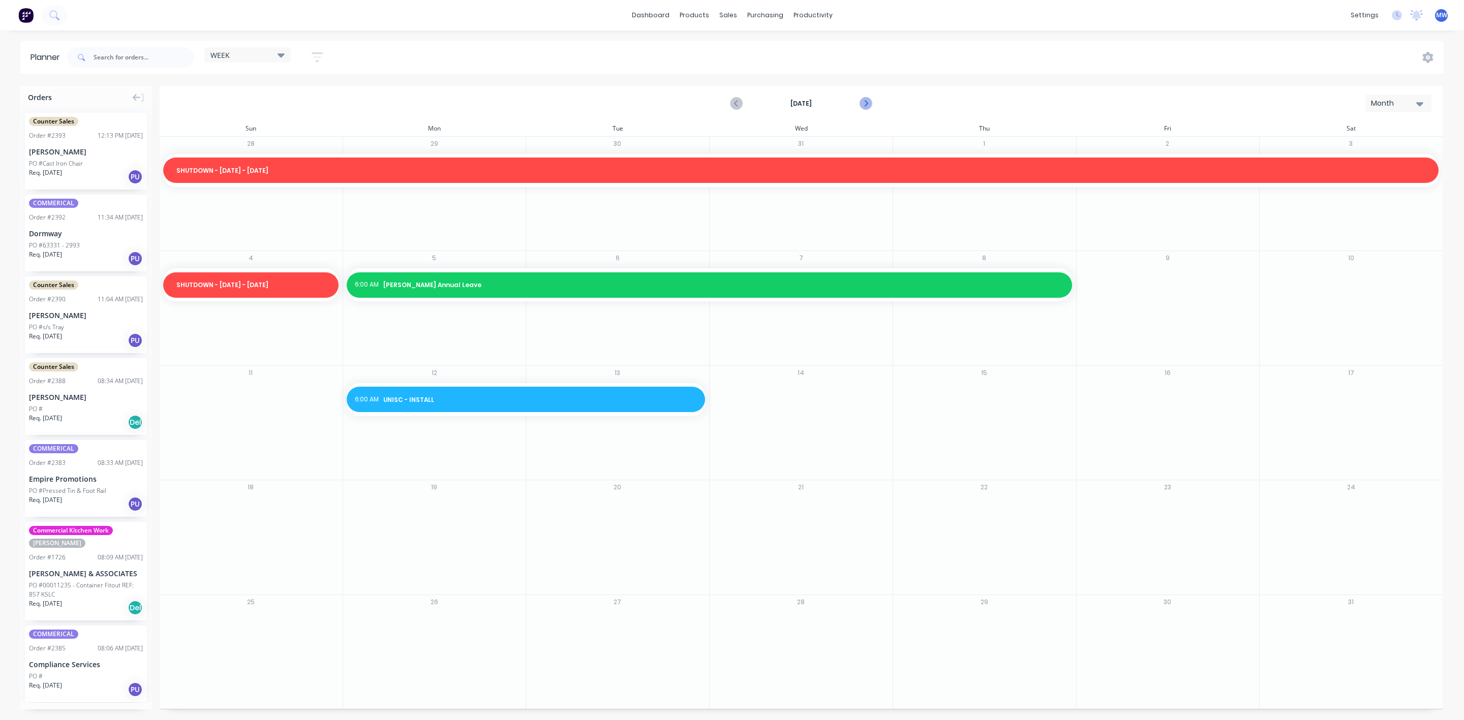
click at [868, 101] on icon "Next page" at bounding box center [865, 104] width 12 height 12
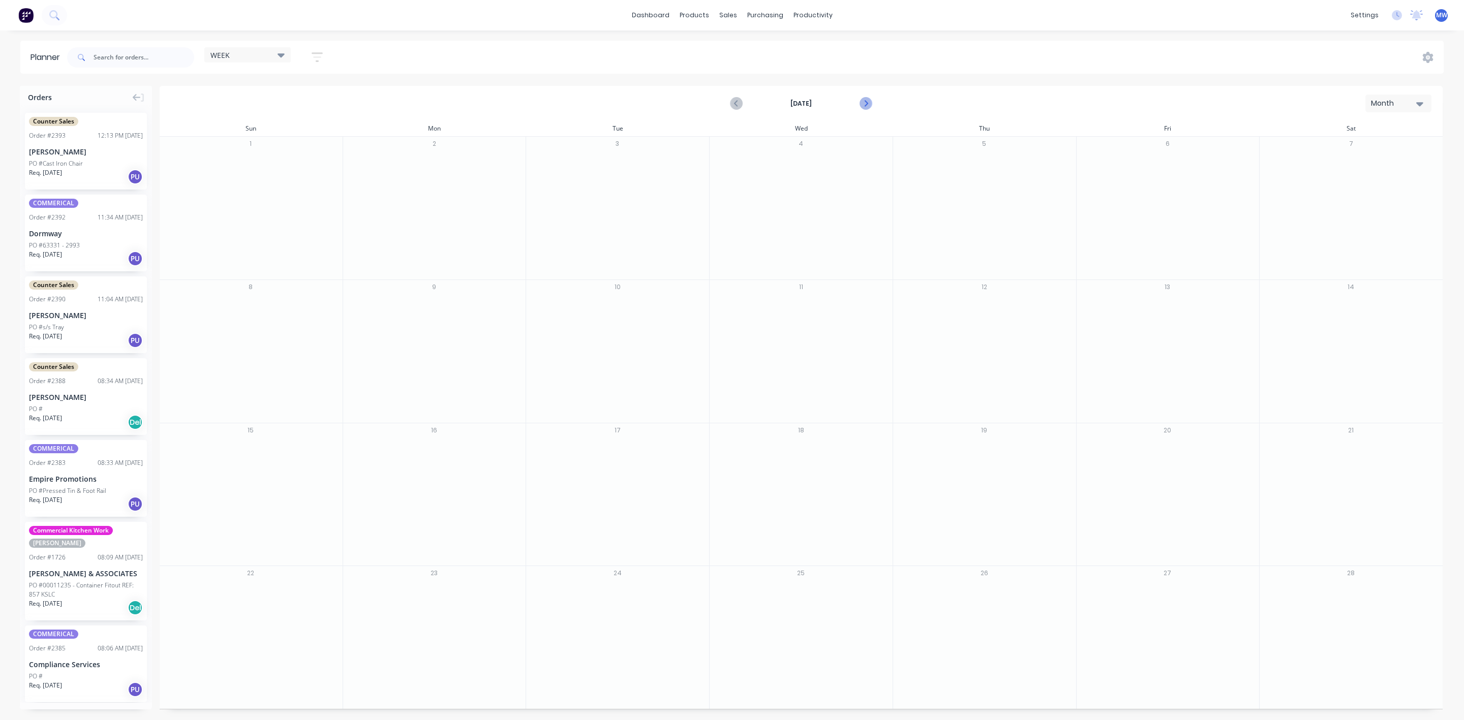
click at [868, 101] on icon "Next page" at bounding box center [865, 104] width 12 height 12
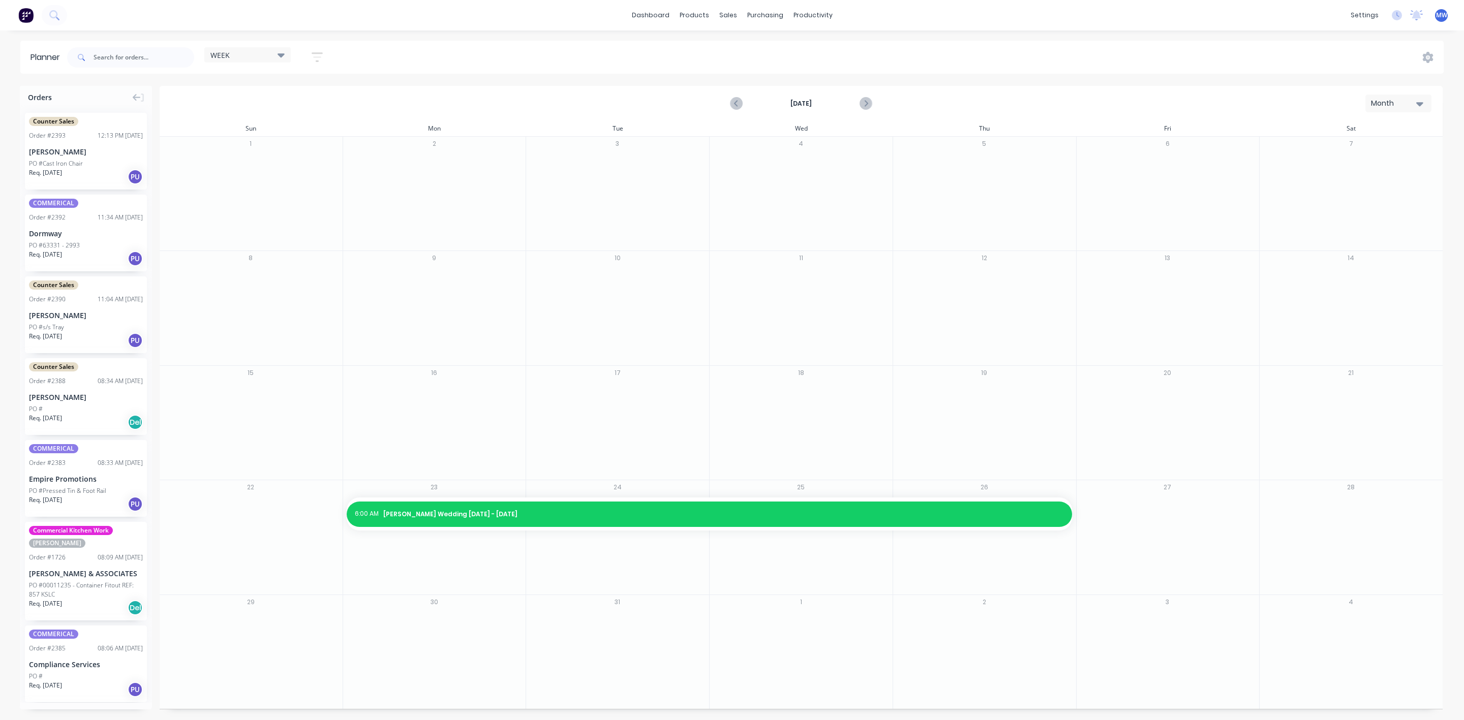
click at [1386, 105] on div "Month" at bounding box center [1394, 103] width 47 height 11
click at [1359, 146] on div "Week" at bounding box center [1380, 151] width 101 height 20
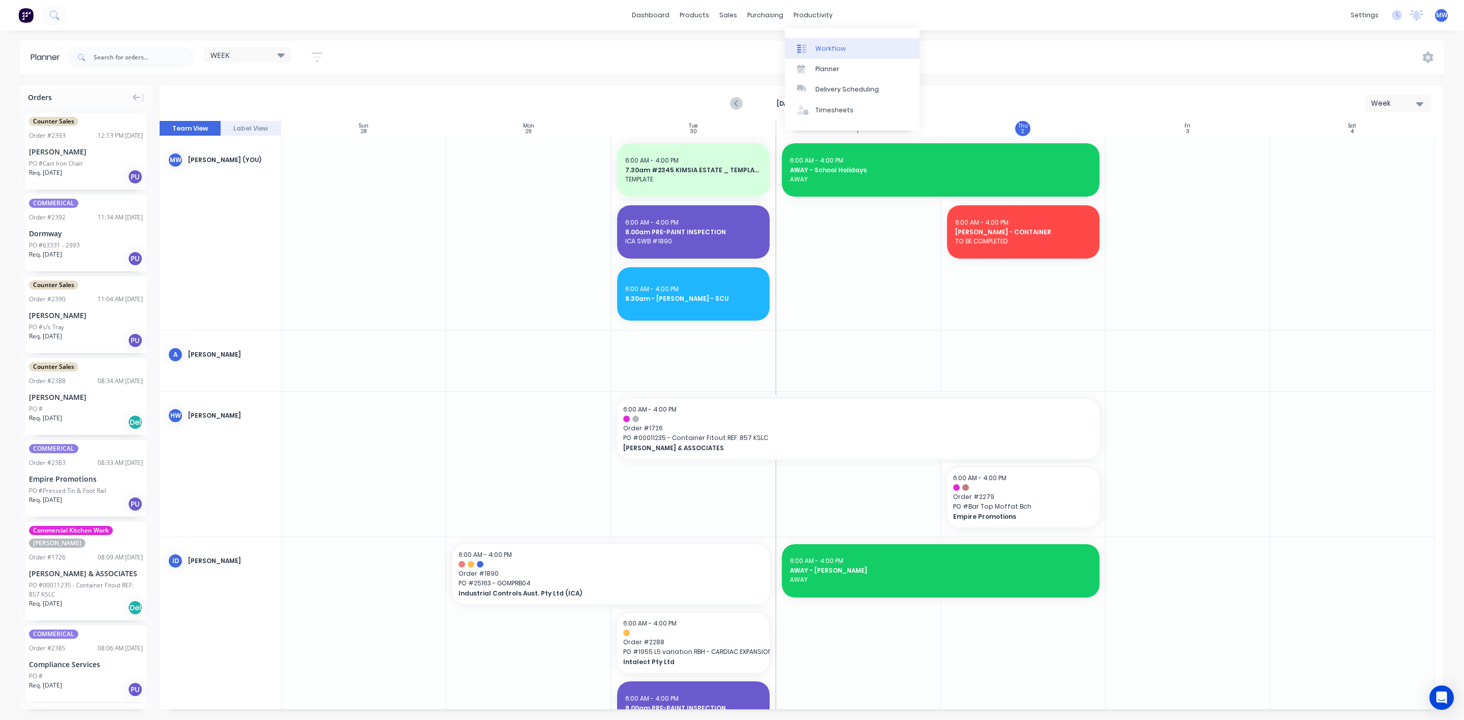
click at [819, 44] on div "Workflow" at bounding box center [830, 48] width 30 height 9
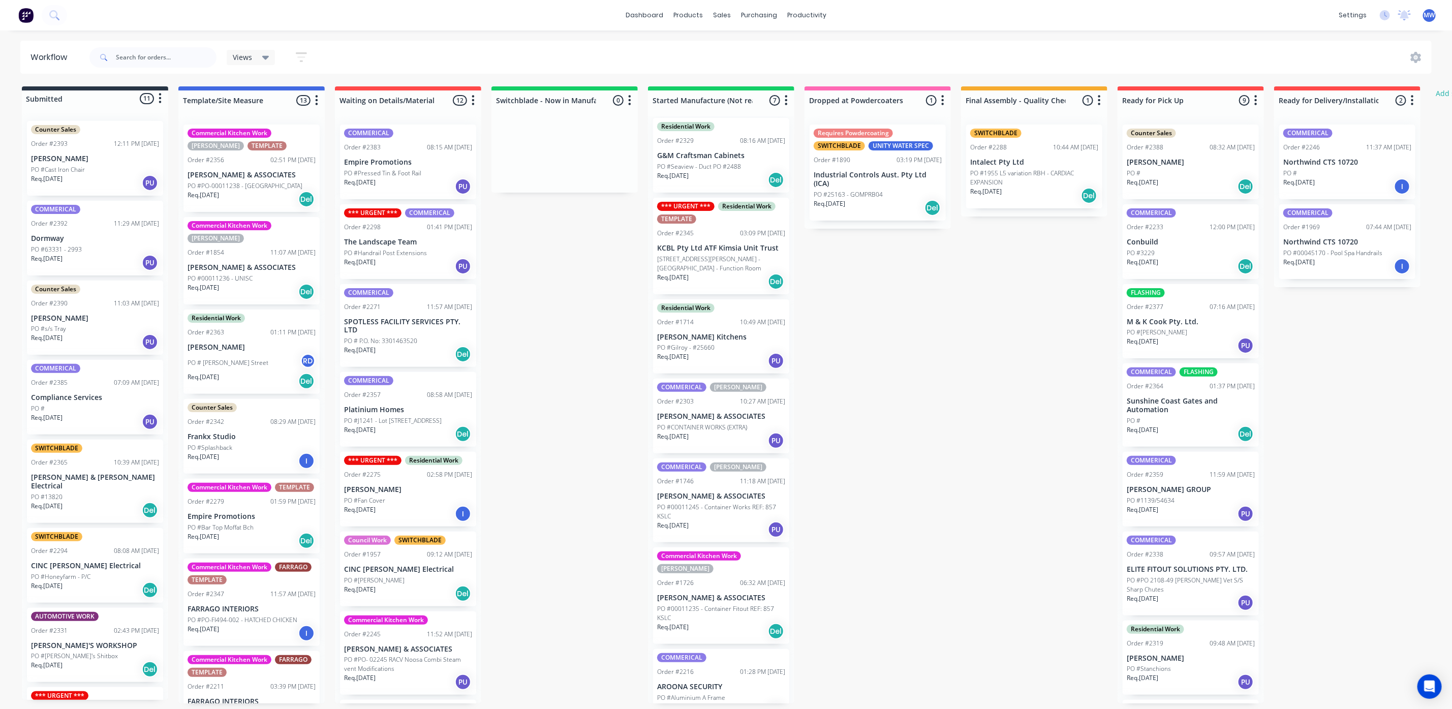
scroll to position [11, 0]
